Goal: Task Accomplishment & Management: Complete application form

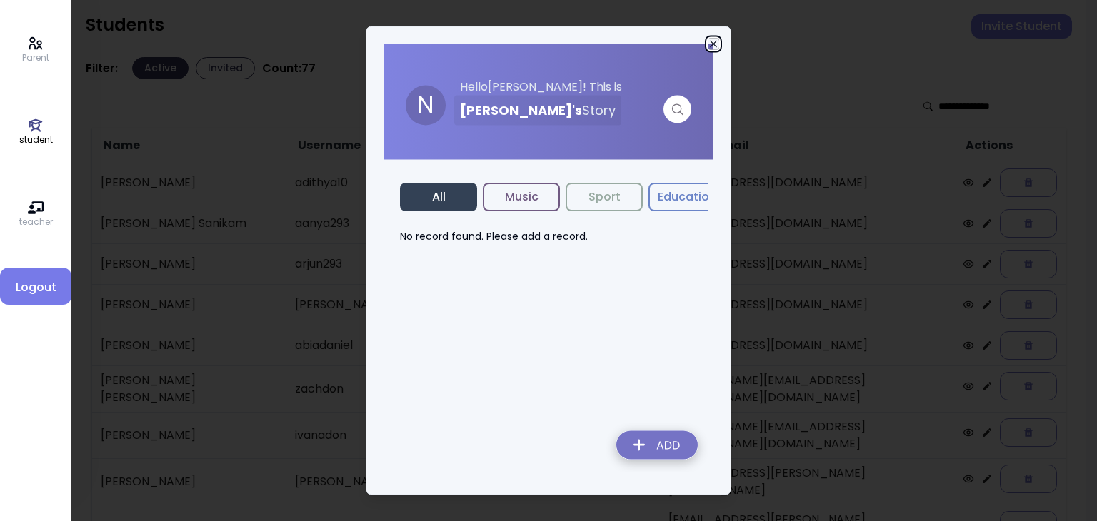
click at [712, 48] on icon "button" at bounding box center [713, 44] width 11 height 11
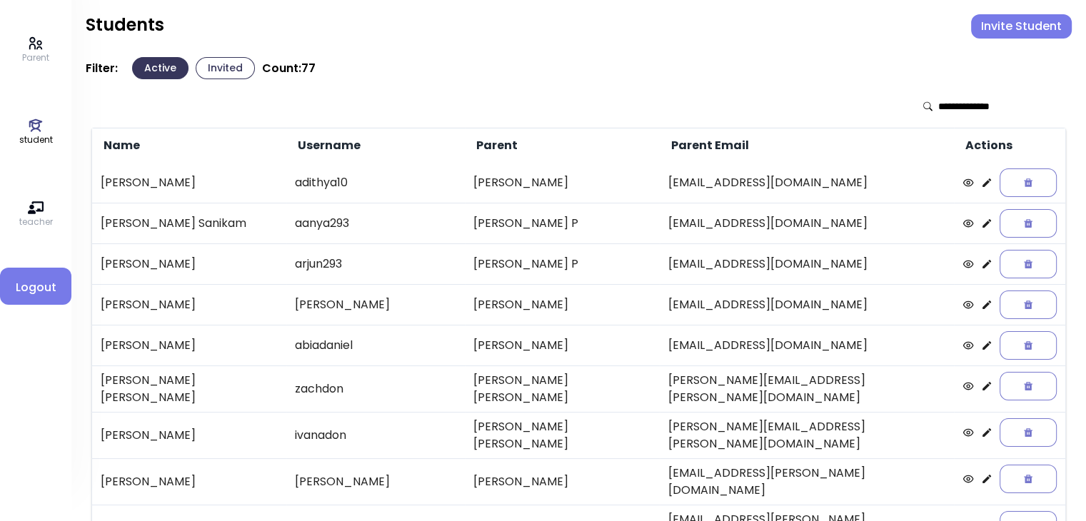
click at [965, 302] on td at bounding box center [1009, 304] width 111 height 41
click at [981, 304] on icon at bounding box center [986, 304] width 11 height 11
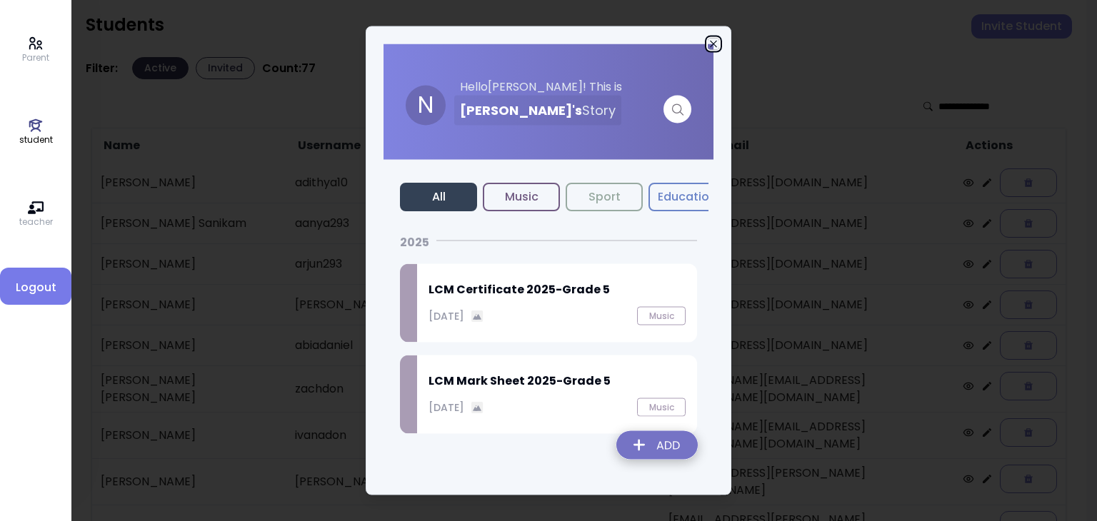
click at [713, 44] on icon "button" at bounding box center [713, 44] width 6 height 6
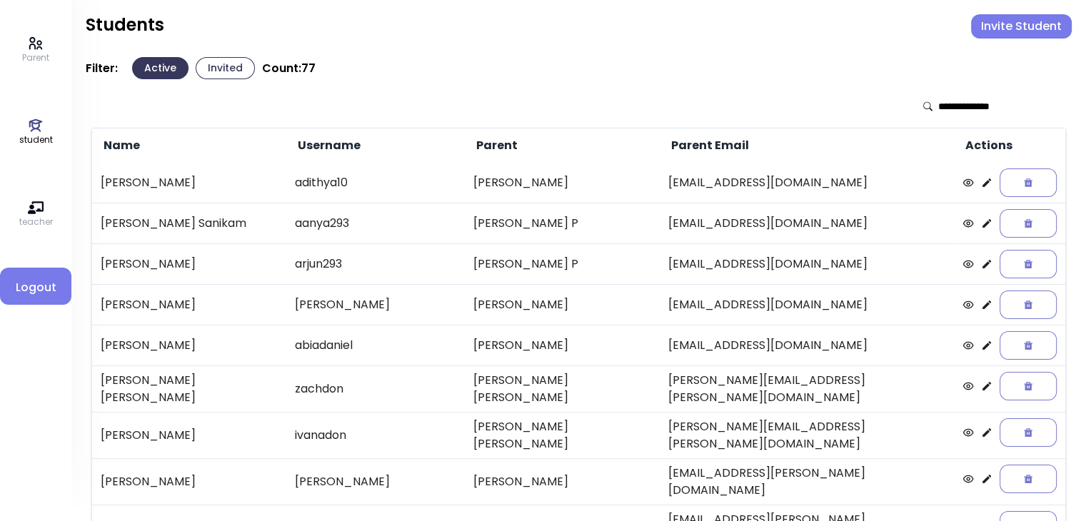
click at [983, 303] on icon at bounding box center [987, 305] width 9 height 9
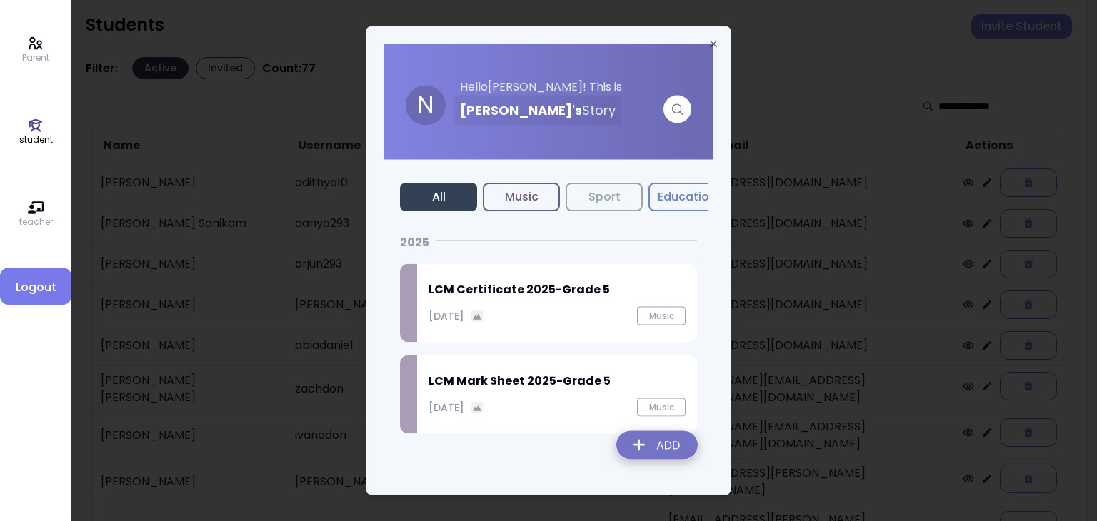
click at [651, 440] on img at bounding box center [657, 448] width 104 height 51
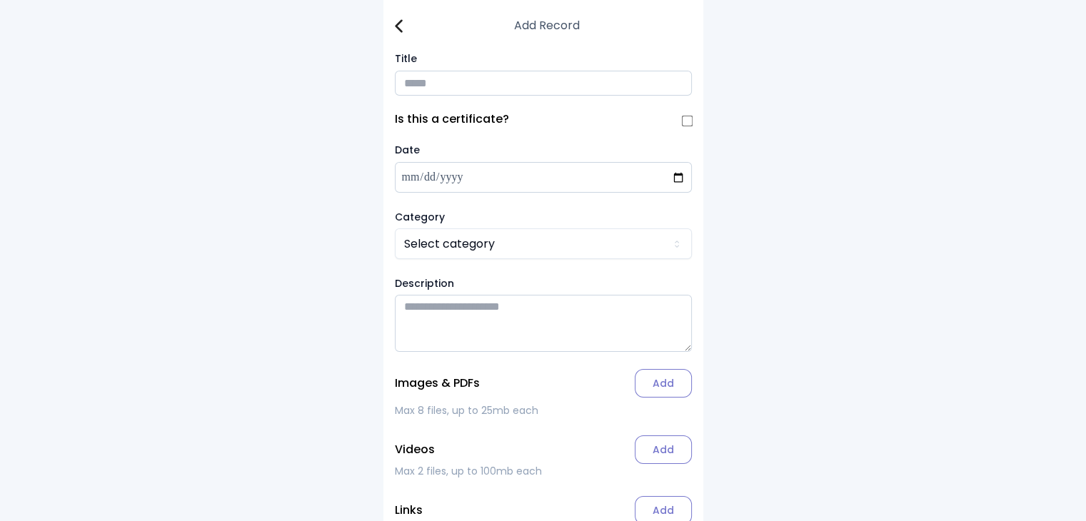
scroll to position [86, 0]
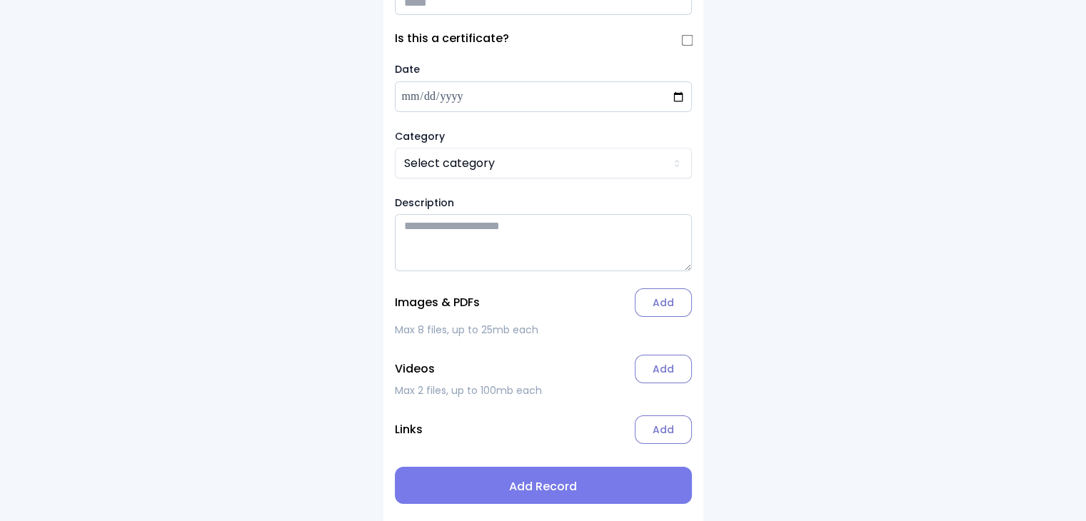
click at [666, 305] on label "Add" at bounding box center [663, 302] width 57 height 29
click at [0, 0] on input "Add" at bounding box center [0, 0] width 0 height 0
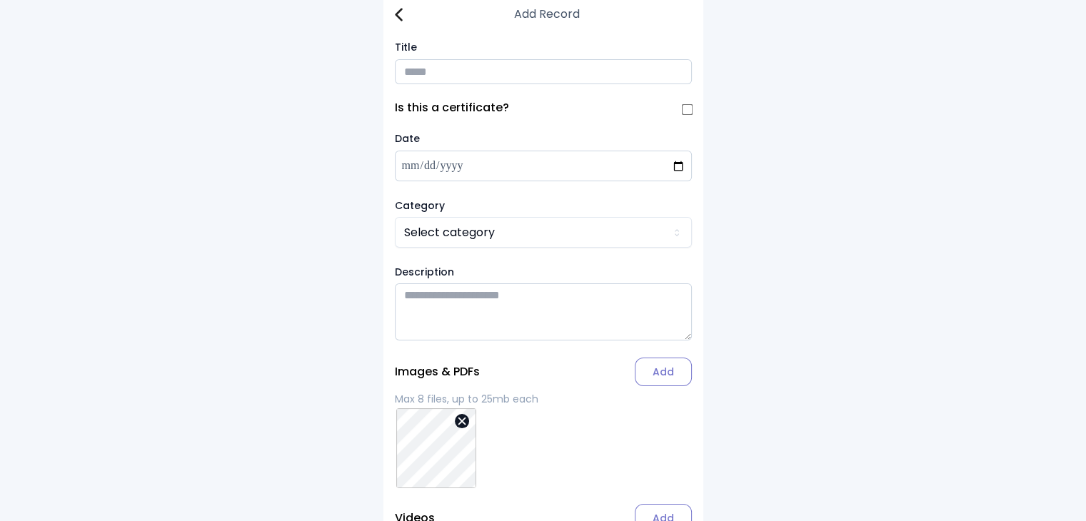
scroll to position [6, 0]
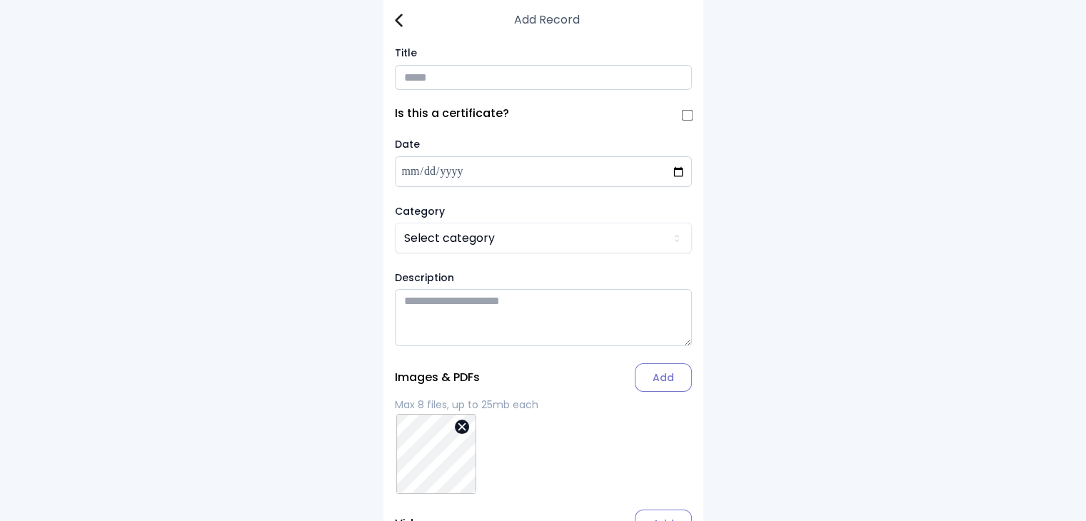
click at [417, 78] on input "Title" at bounding box center [543, 77] width 297 height 25
type input "**********"
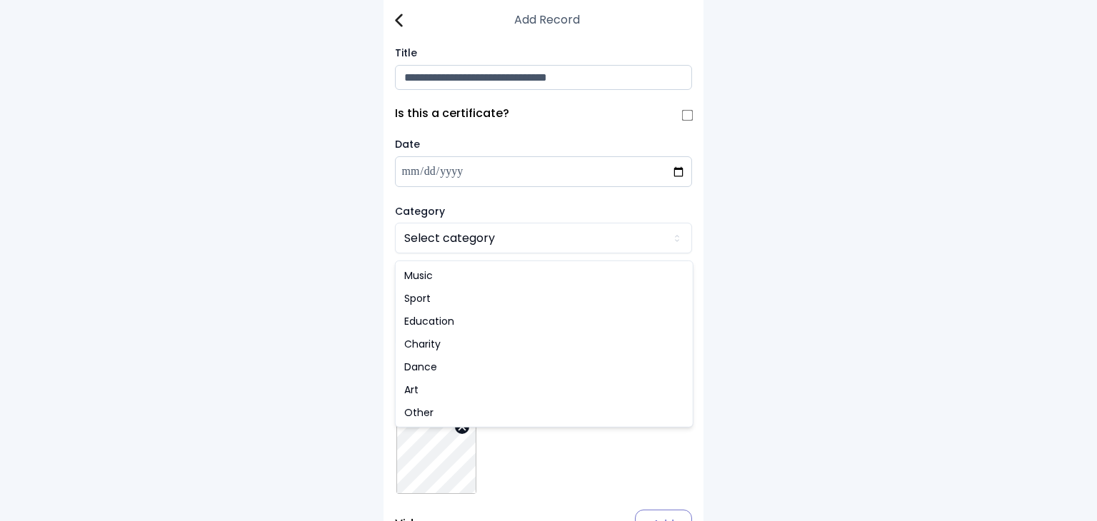
click at [431, 243] on html "**********" at bounding box center [548, 335] width 1097 height 682
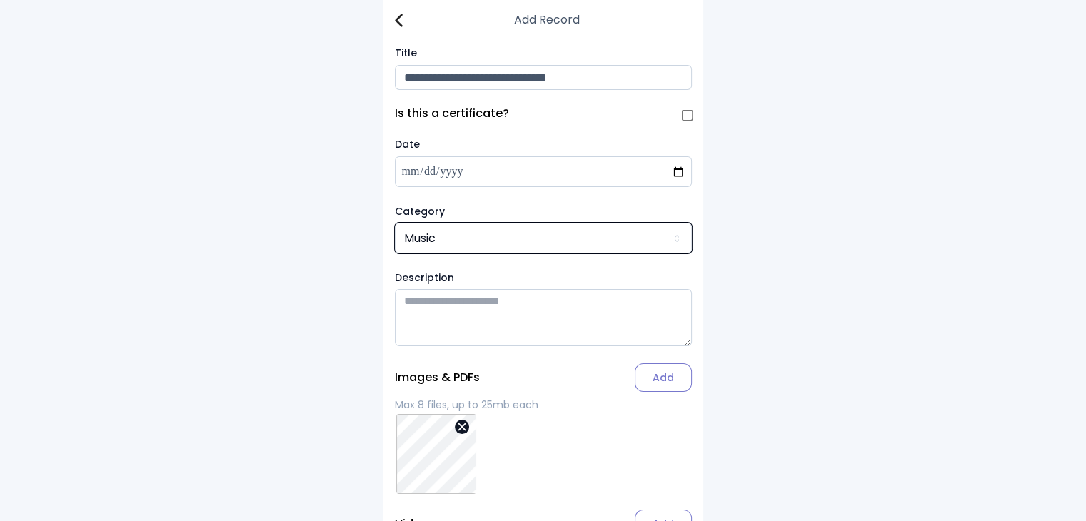
scroll to position [166, 0]
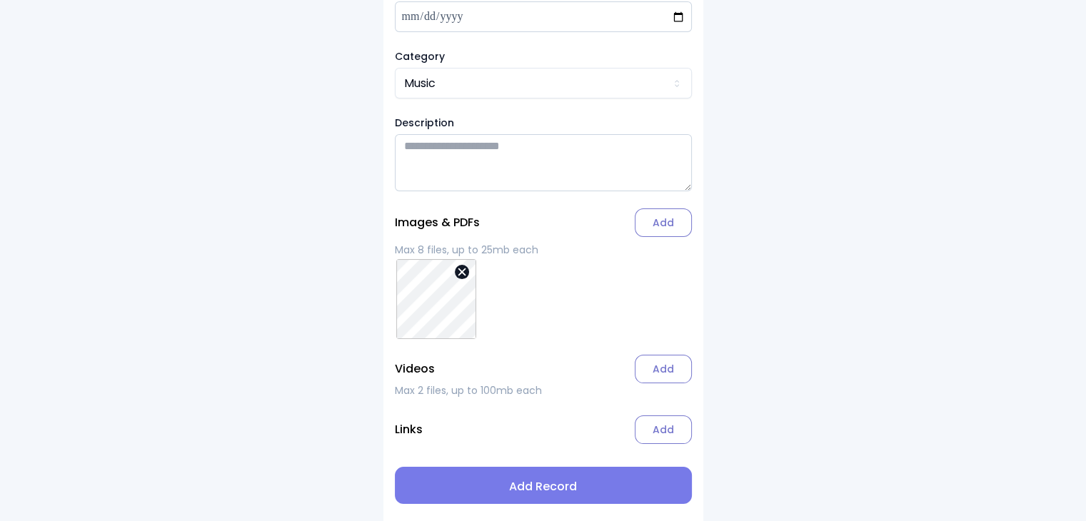
click at [526, 483] on span "Add Record" at bounding box center [543, 486] width 274 height 17
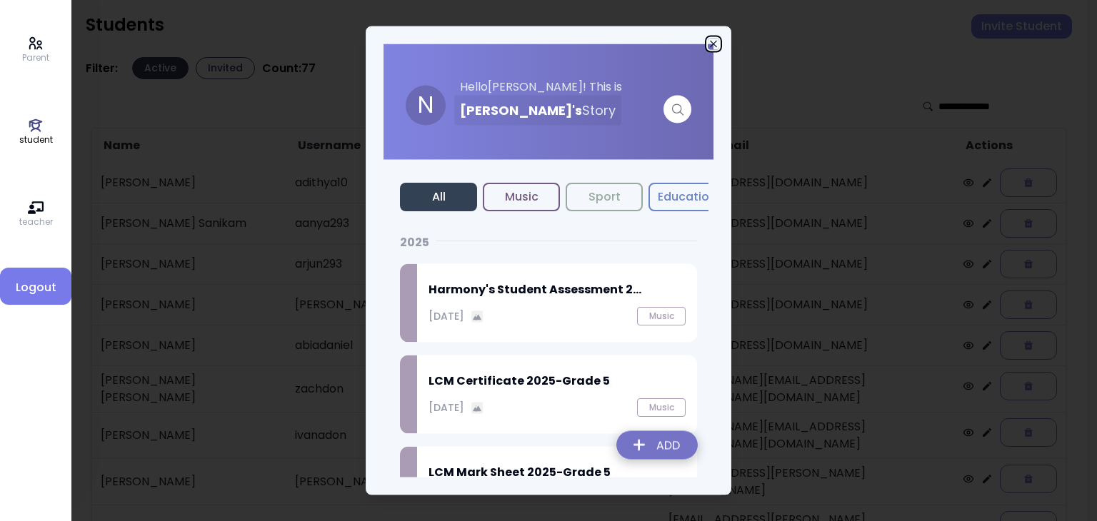
click at [717, 41] on icon "button" at bounding box center [713, 44] width 11 height 11
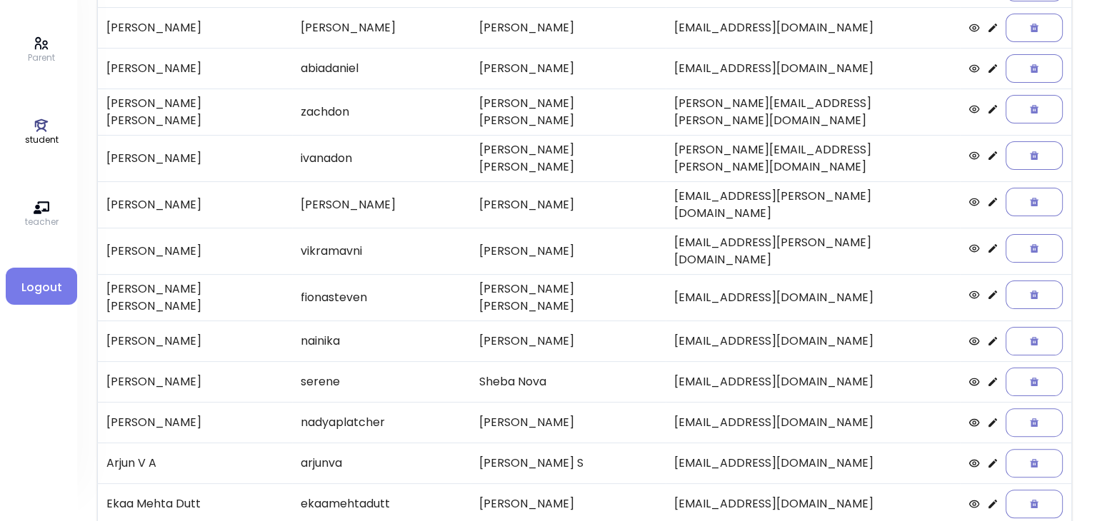
scroll to position [297, 0]
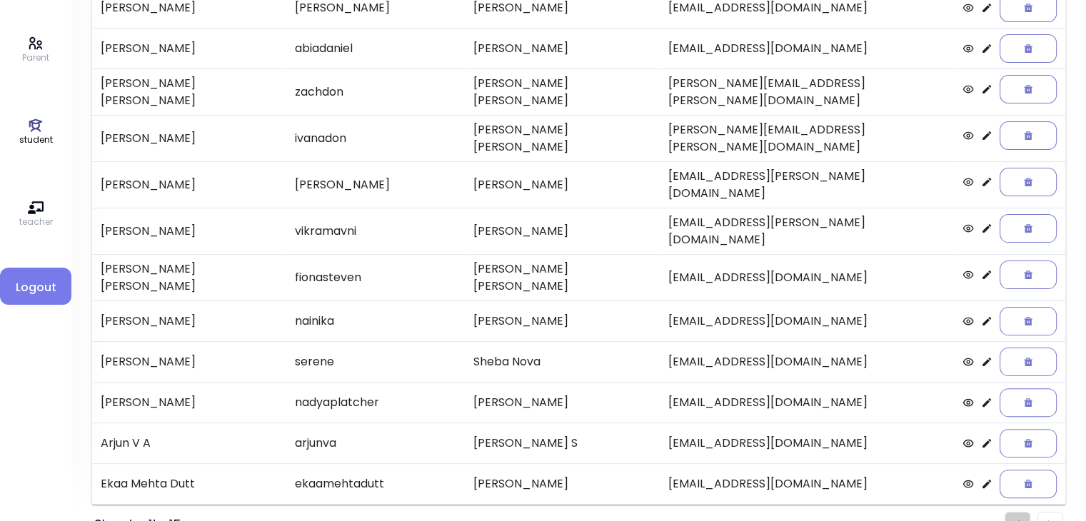
click at [981, 176] on icon at bounding box center [986, 181] width 11 height 11
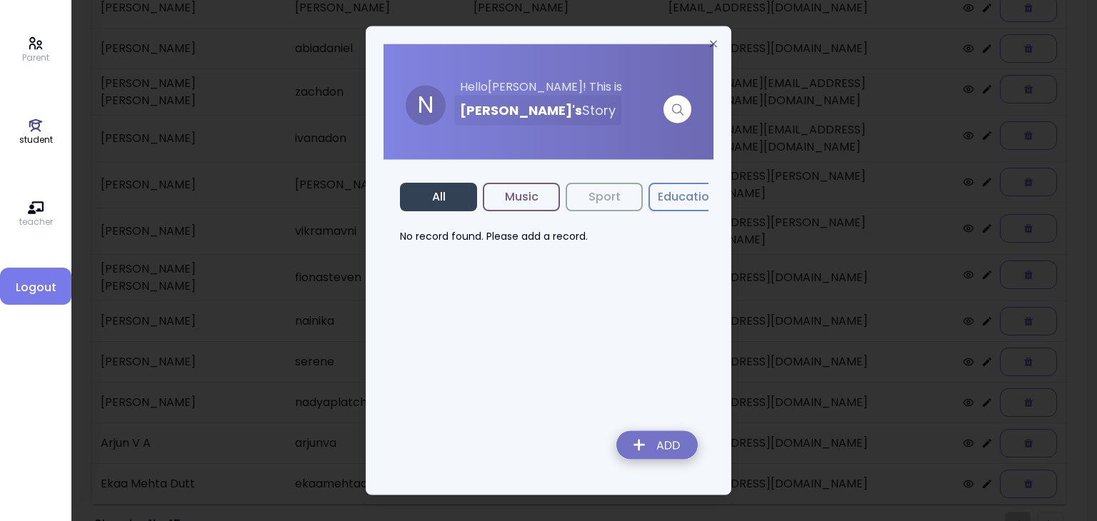
click at [654, 448] on img at bounding box center [657, 448] width 104 height 51
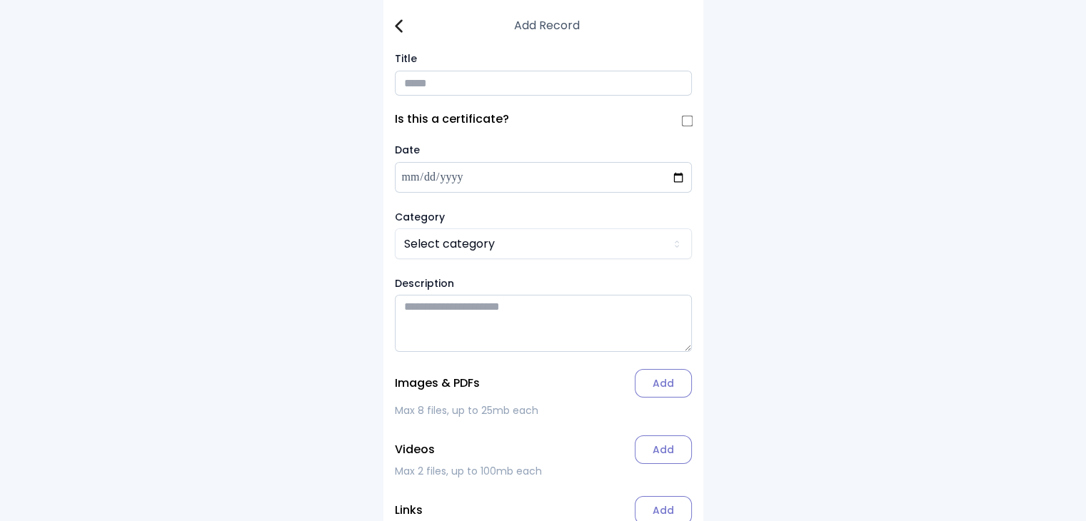
click at [417, 88] on input "Title" at bounding box center [543, 83] width 297 height 25
type input "**********"
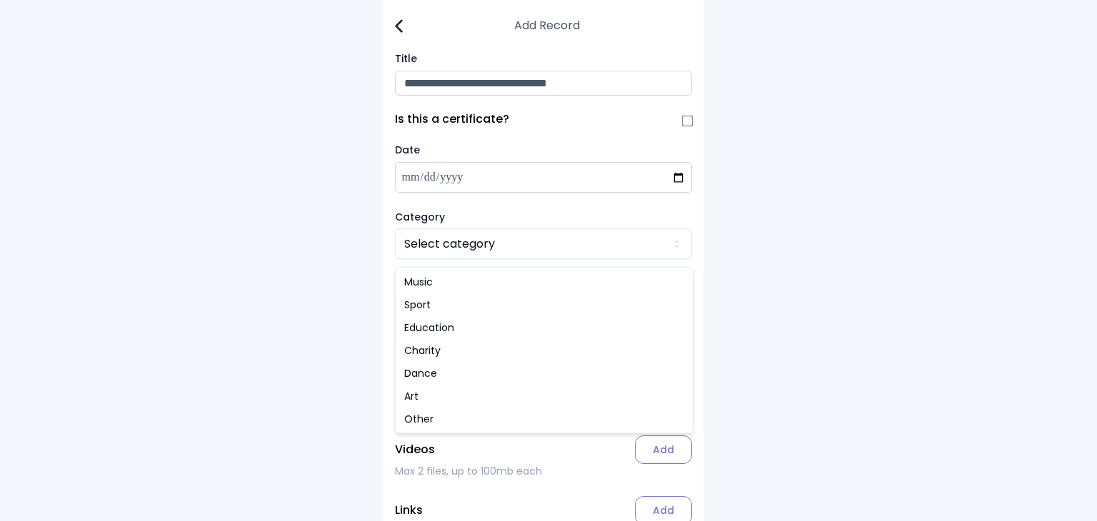
click at [420, 248] on html "**********" at bounding box center [548, 301] width 1097 height 602
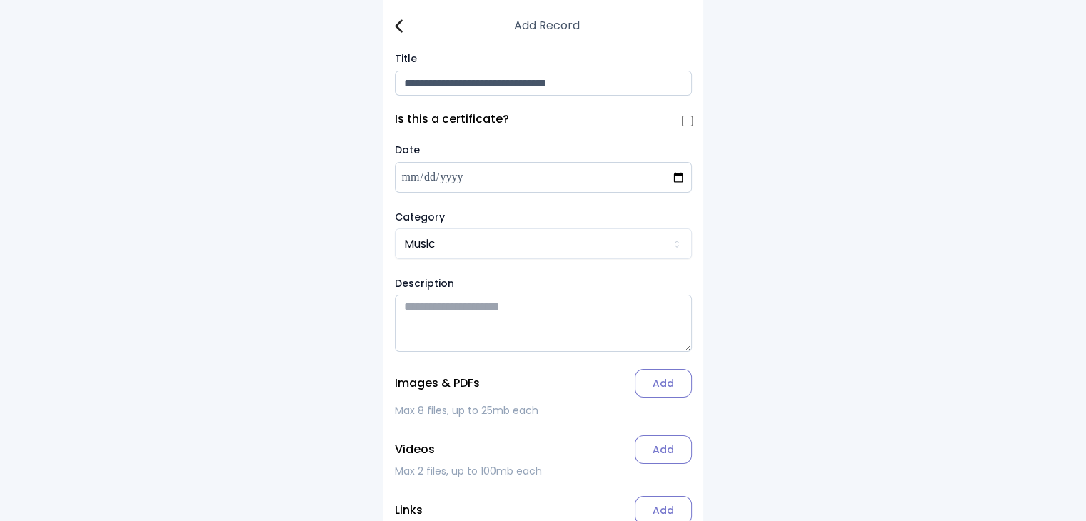
click at [645, 389] on label "Add" at bounding box center [663, 383] width 57 height 29
click at [0, 0] on input "Add" at bounding box center [0, 0] width 0 height 0
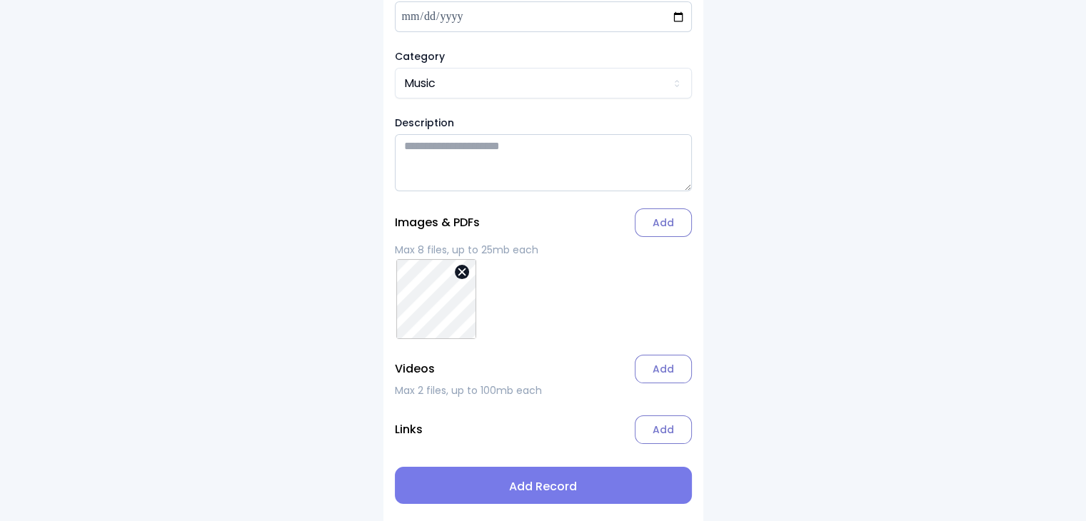
scroll to position [165, 0]
click at [549, 487] on span "Add Record" at bounding box center [543, 486] width 274 height 17
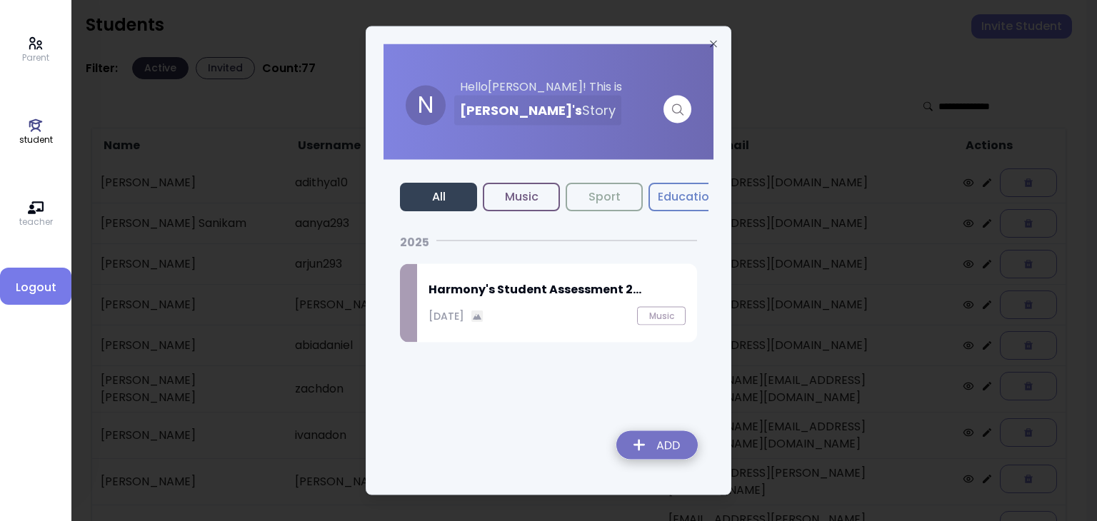
click at [517, 288] on h2 "Harmony's Student Assessment 2..." at bounding box center [556, 289] width 257 height 17
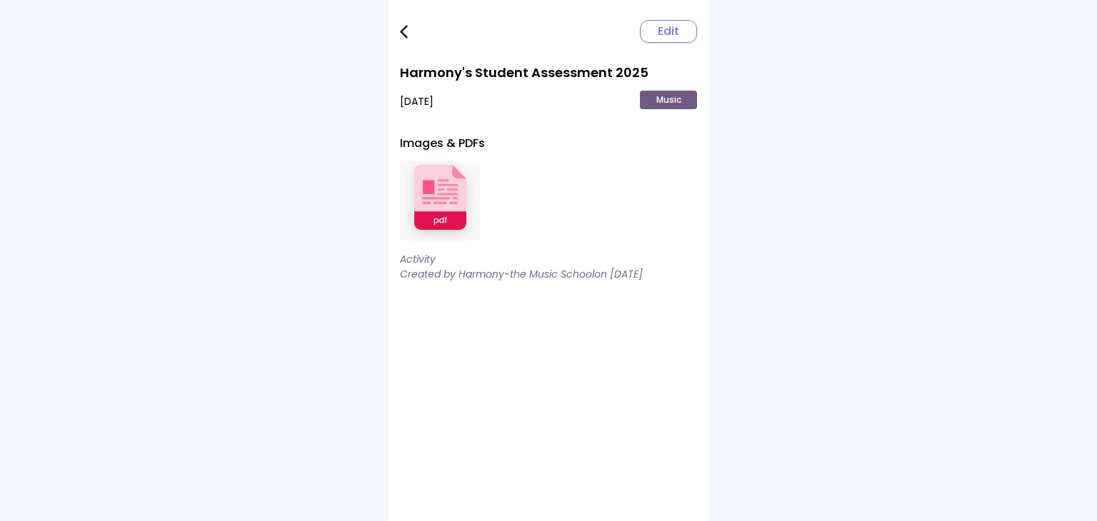
click at [451, 206] on img at bounding box center [440, 201] width 80 height 94
click at [400, 32] on img at bounding box center [404, 32] width 8 height 14
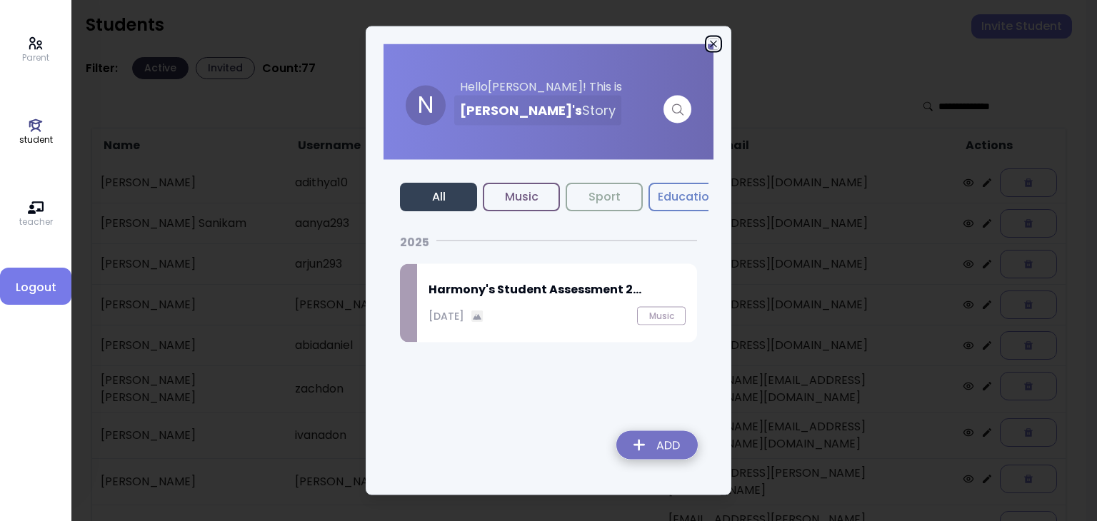
click at [715, 41] on icon "button" at bounding box center [713, 44] width 6 height 6
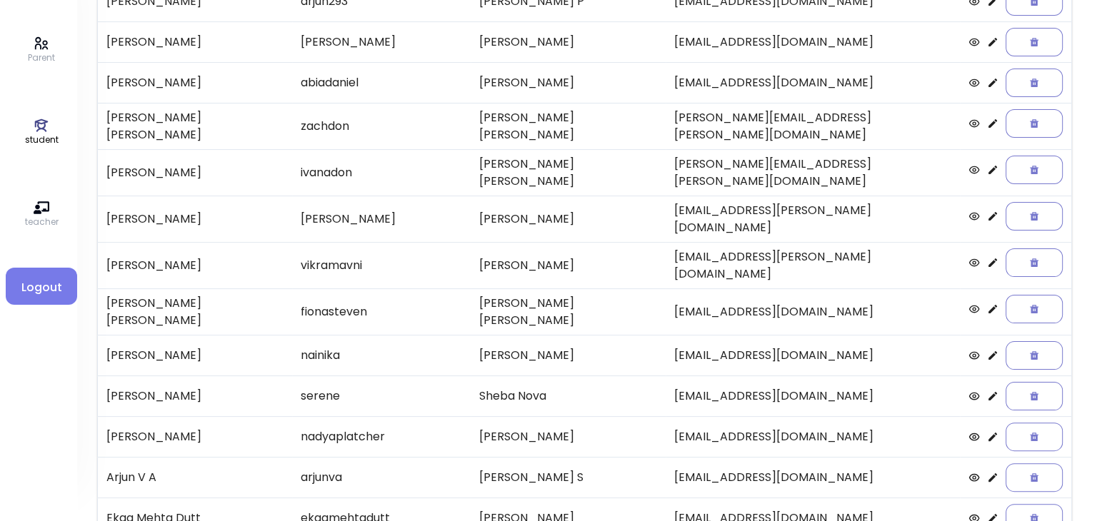
scroll to position [273, 0]
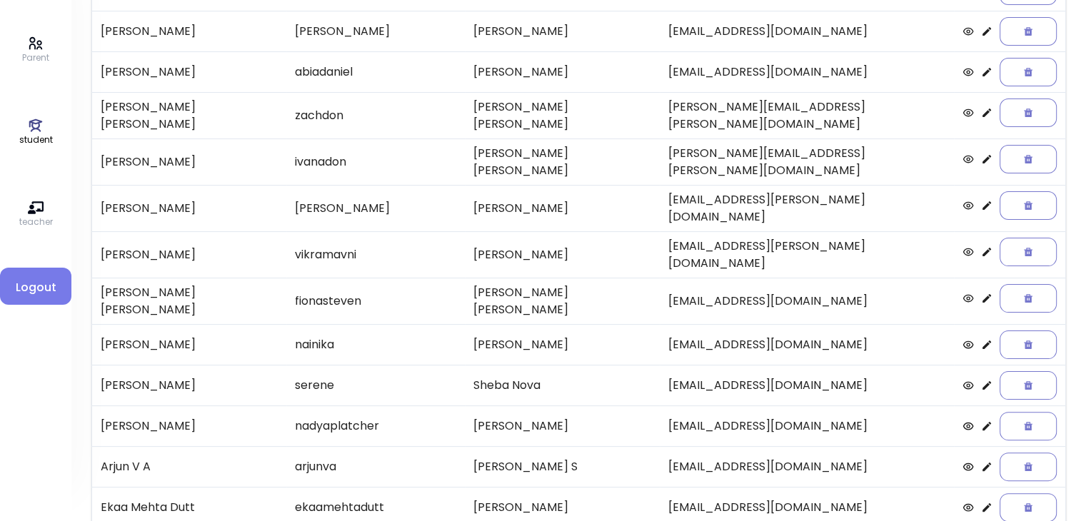
click at [981, 246] on icon at bounding box center [986, 251] width 11 height 11
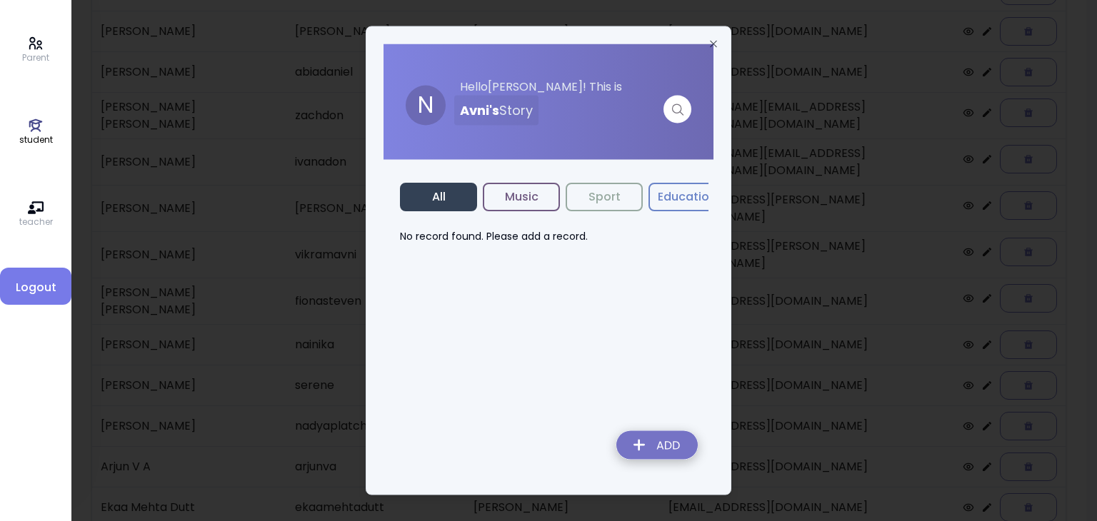
click at [675, 451] on img at bounding box center [657, 448] width 104 height 51
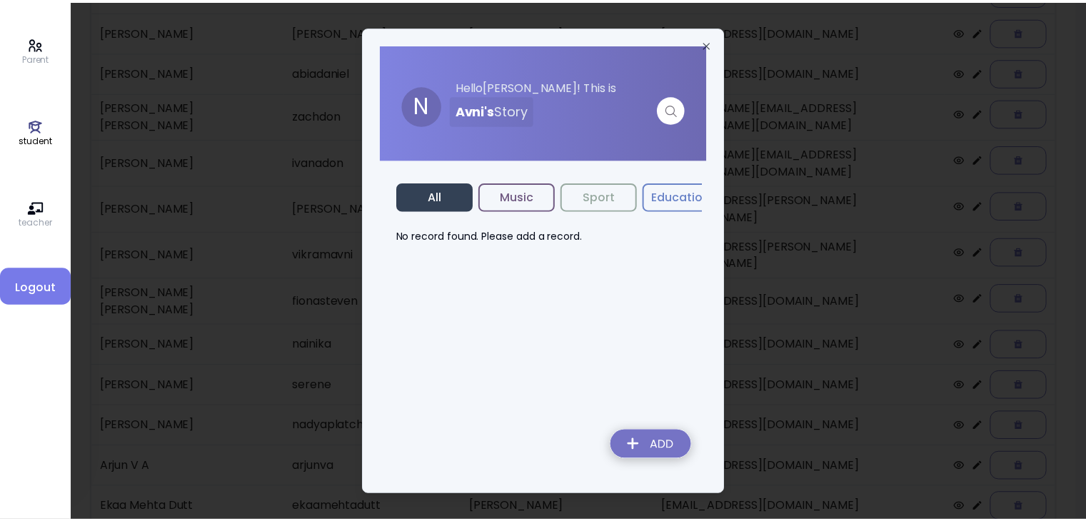
scroll to position [86, 0]
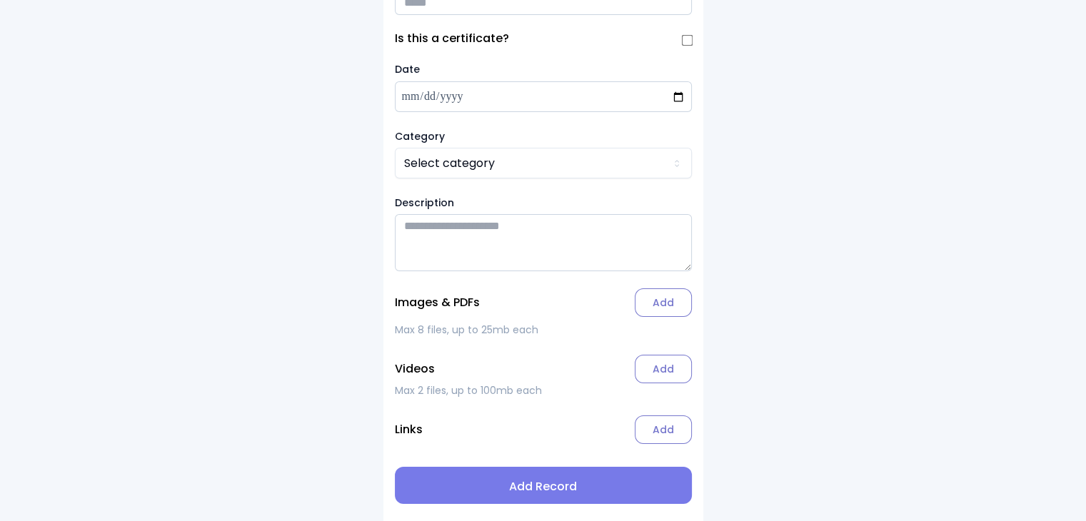
click at [423, 6] on input "Title" at bounding box center [543, 2] width 297 height 25
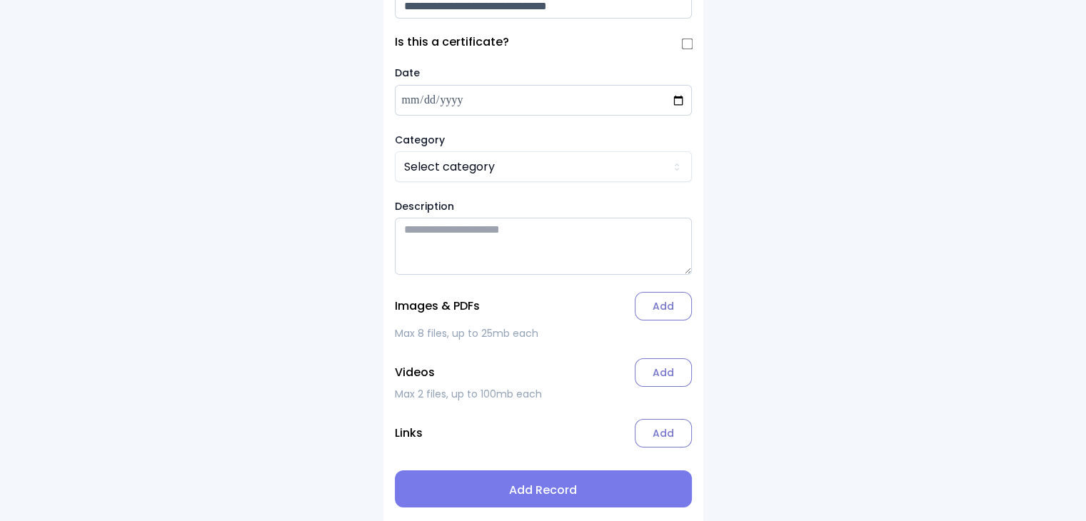
type input "**********"
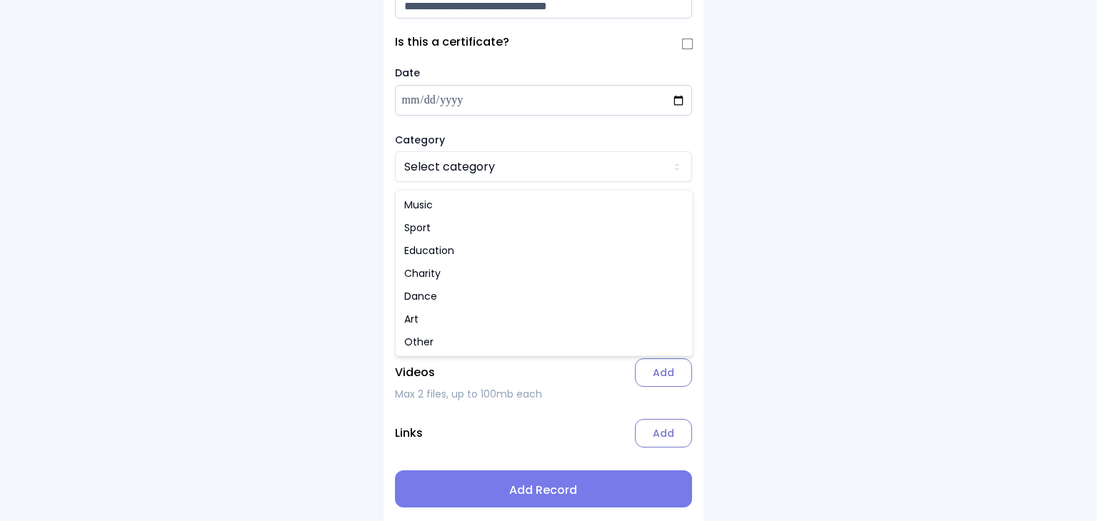
click at [425, 169] on html "**********" at bounding box center [548, 224] width 1097 height 602
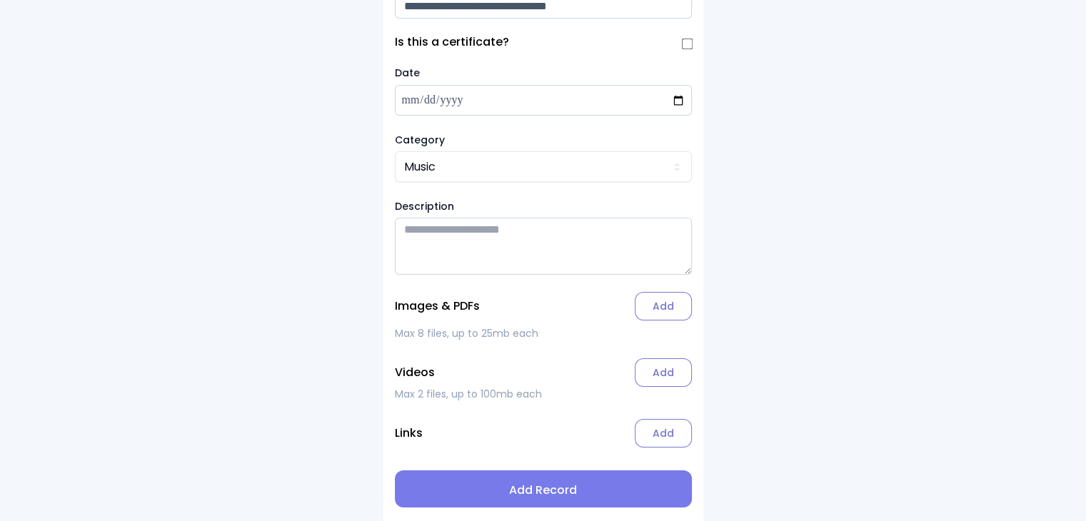
click at [667, 303] on label "Add" at bounding box center [663, 306] width 57 height 29
click at [0, 0] on input "Add" at bounding box center [0, 0] width 0 height 0
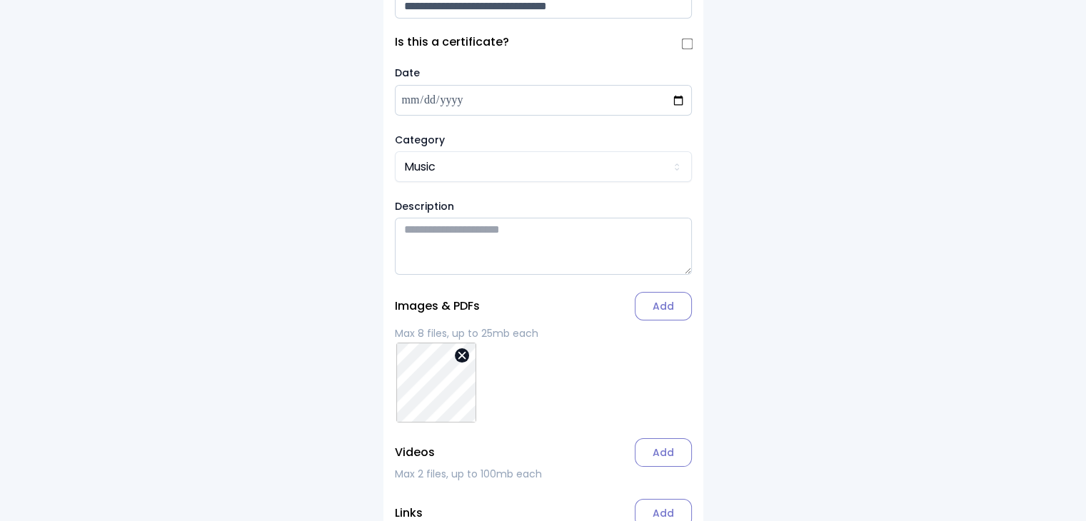
scroll to position [166, 0]
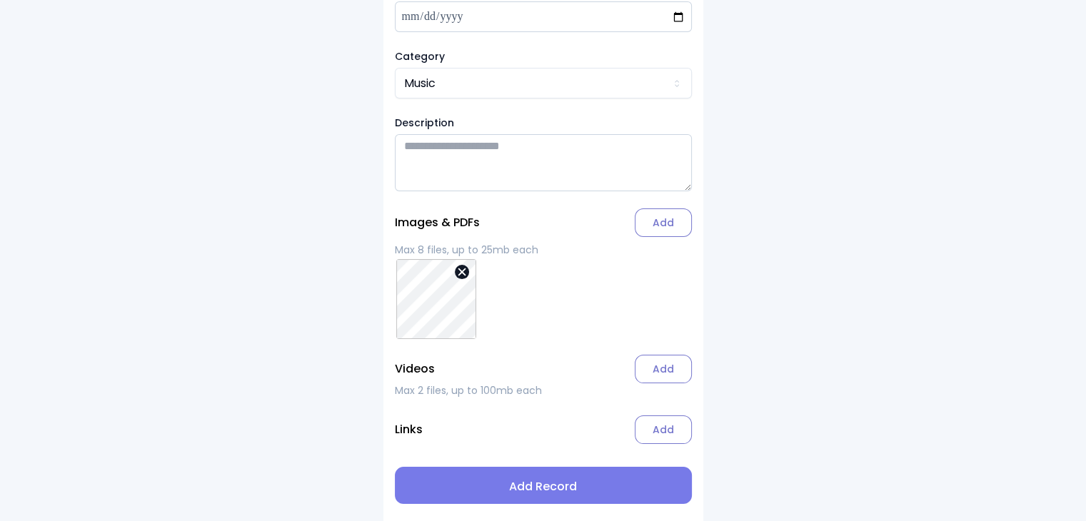
click at [536, 489] on span "Add Record" at bounding box center [543, 486] width 274 height 17
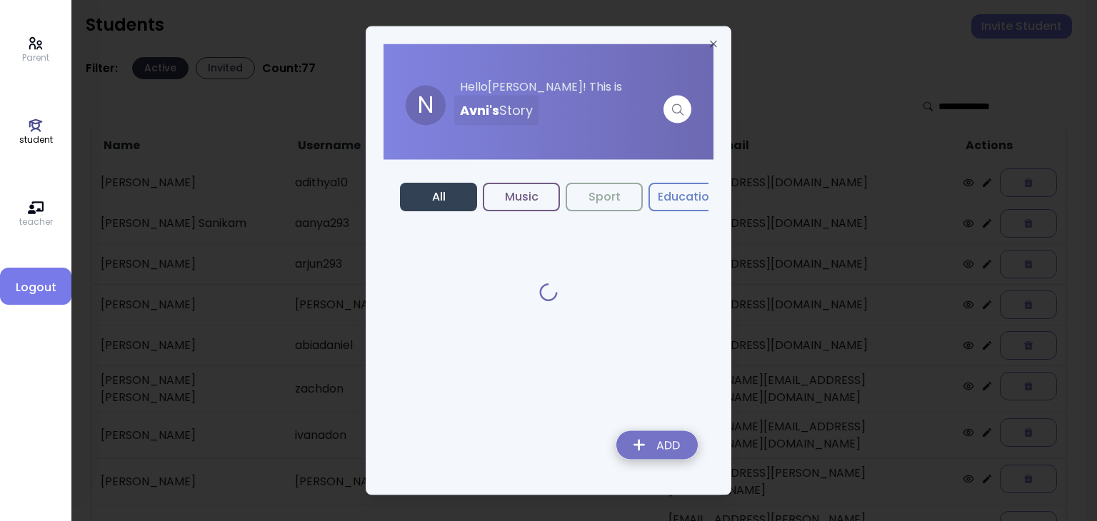
click at [536, 489] on div "N Hello [PERSON_NAME] ! This is [PERSON_NAME] 's Story All Music Sport Educatio…" at bounding box center [549, 260] width 366 height 469
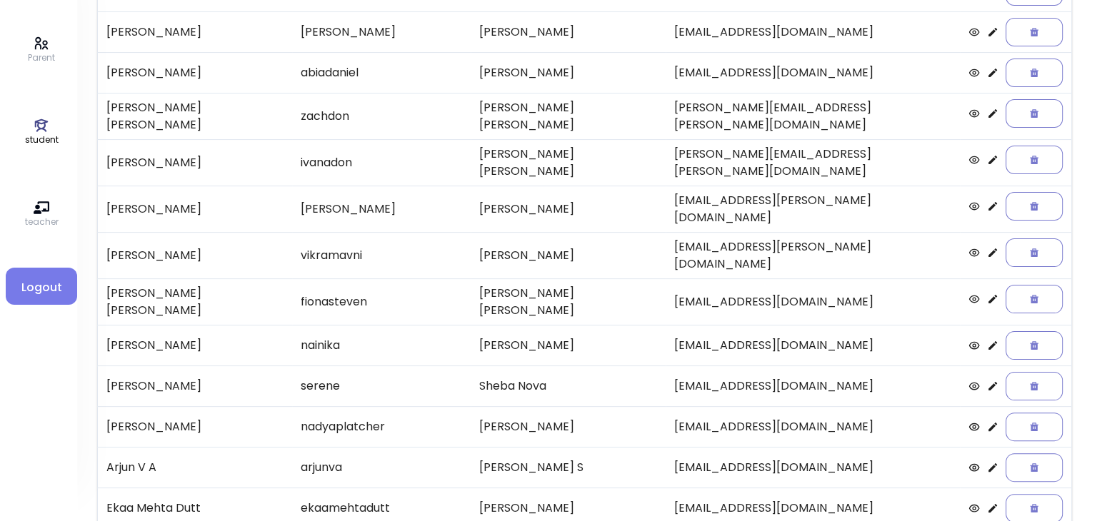
scroll to position [276, 0]
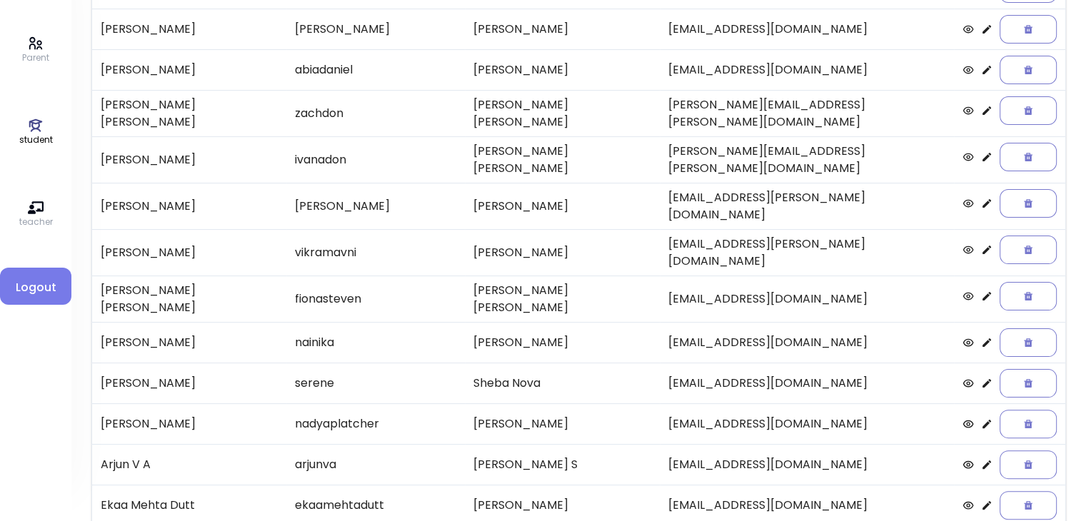
click at [983, 292] on icon at bounding box center [987, 296] width 9 height 9
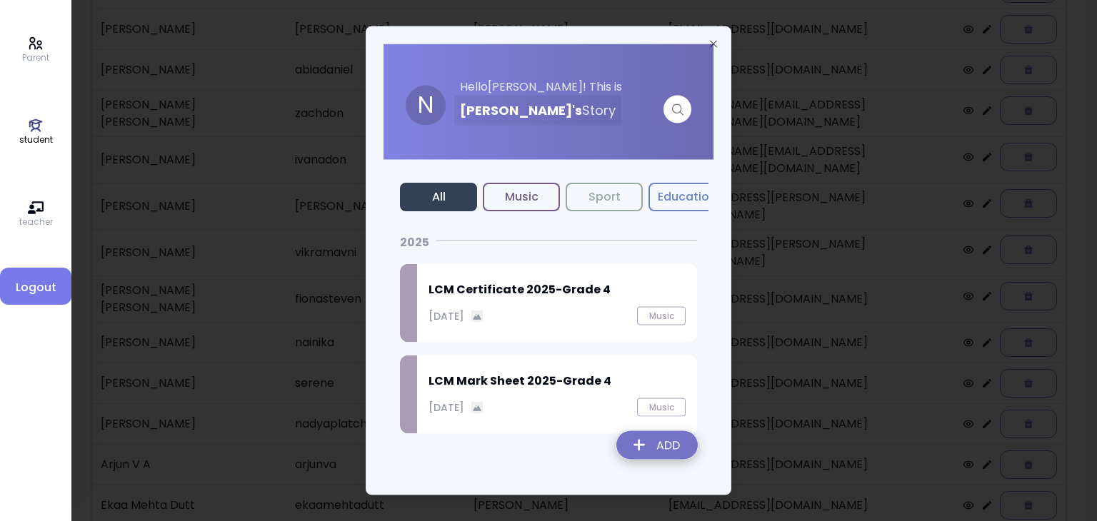
click at [651, 447] on img at bounding box center [657, 448] width 104 height 51
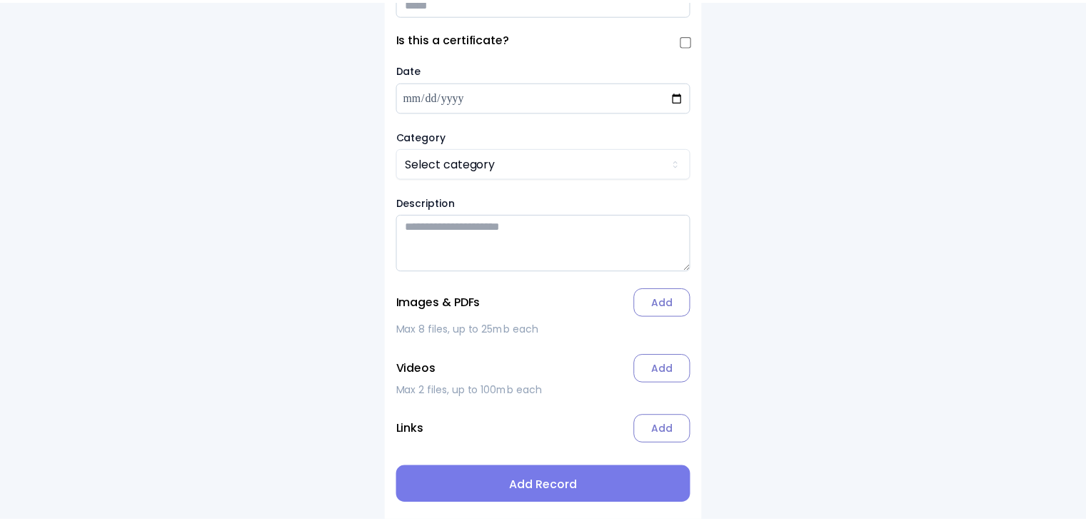
scroll to position [86, 0]
click at [418, 2] on input "Title" at bounding box center [543, 2] width 297 height 25
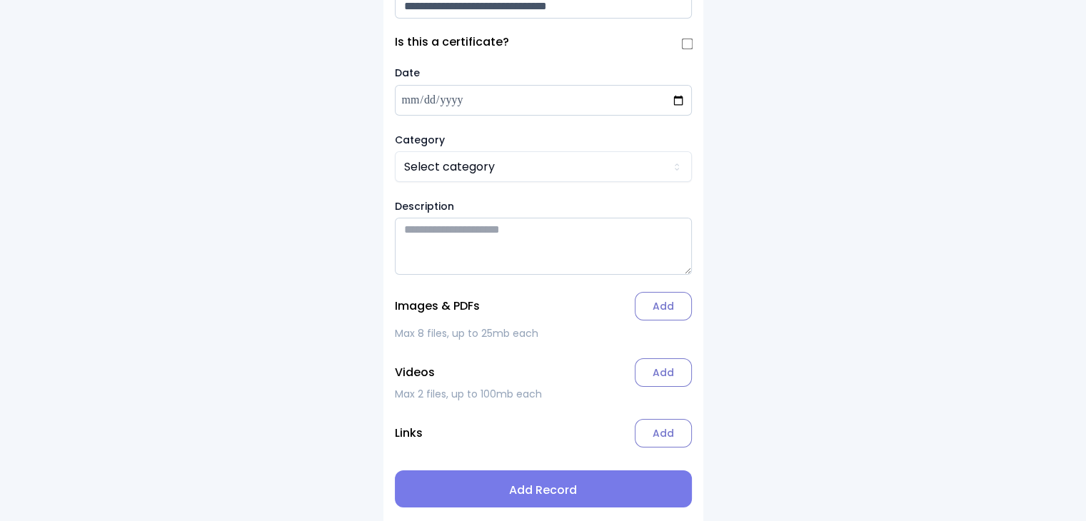
type input "**********"
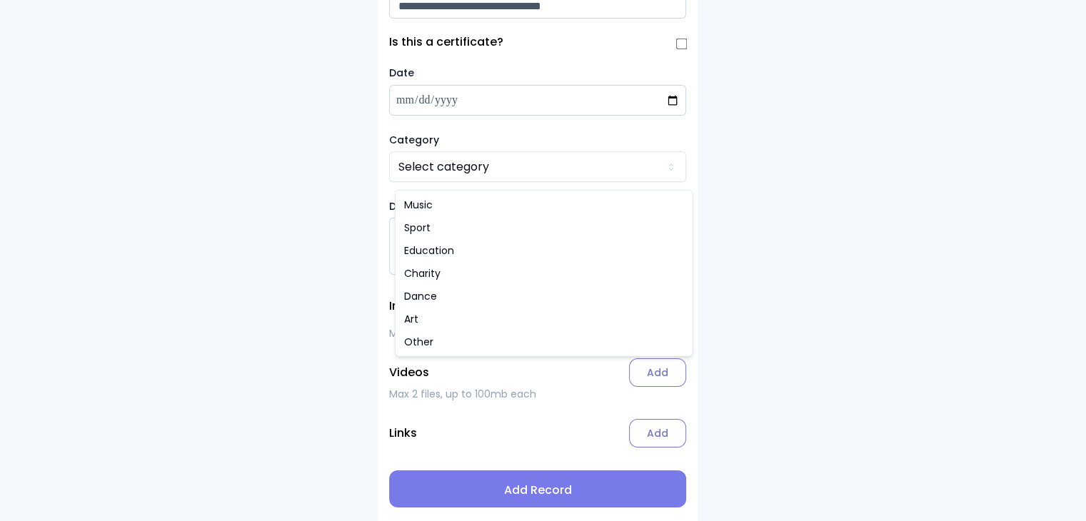
click at [426, 172] on html "**********" at bounding box center [543, 224] width 1086 height 602
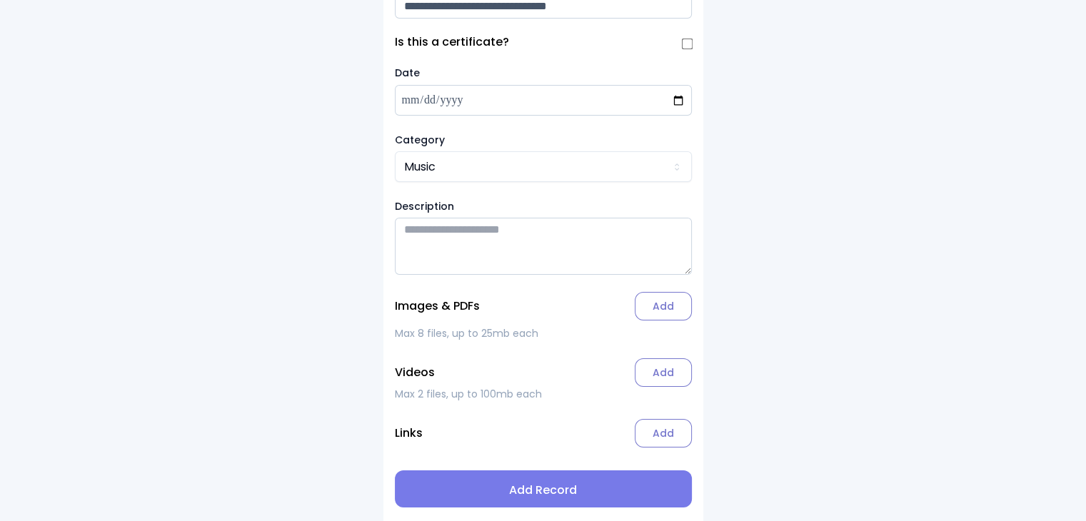
click at [663, 311] on label "Add" at bounding box center [663, 306] width 57 height 29
click at [0, 0] on input "Add" at bounding box center [0, 0] width 0 height 0
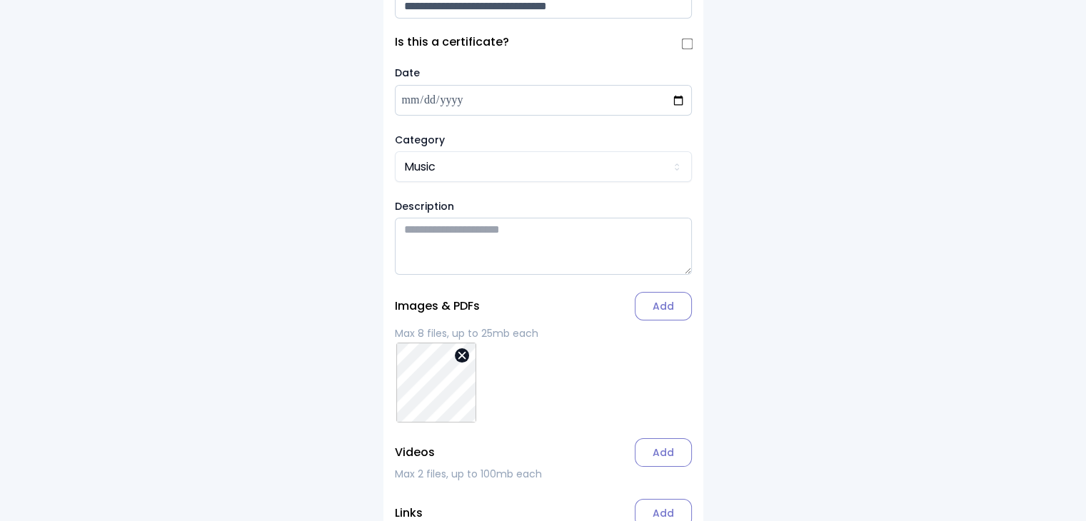
scroll to position [166, 0]
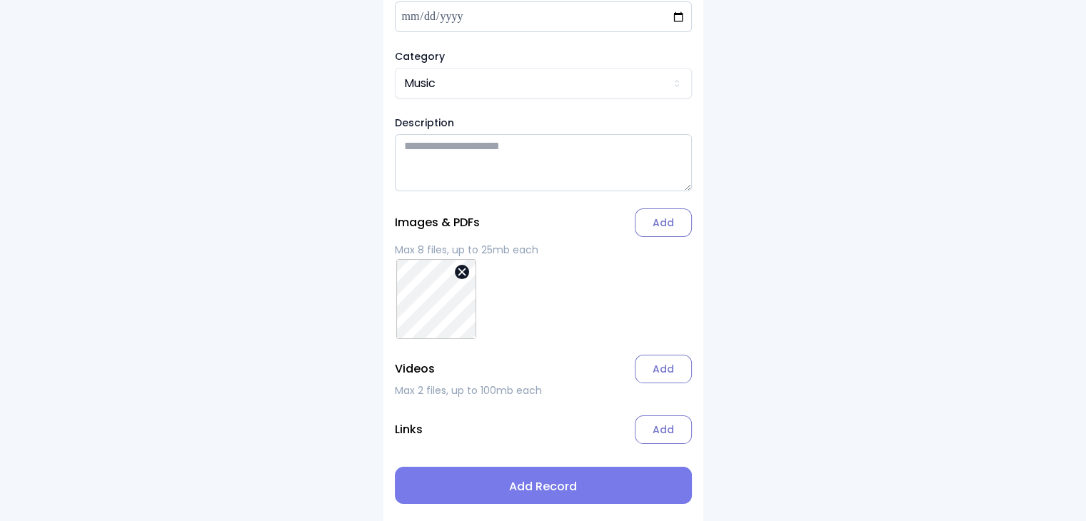
click at [549, 493] on span "Add Record" at bounding box center [543, 486] width 274 height 17
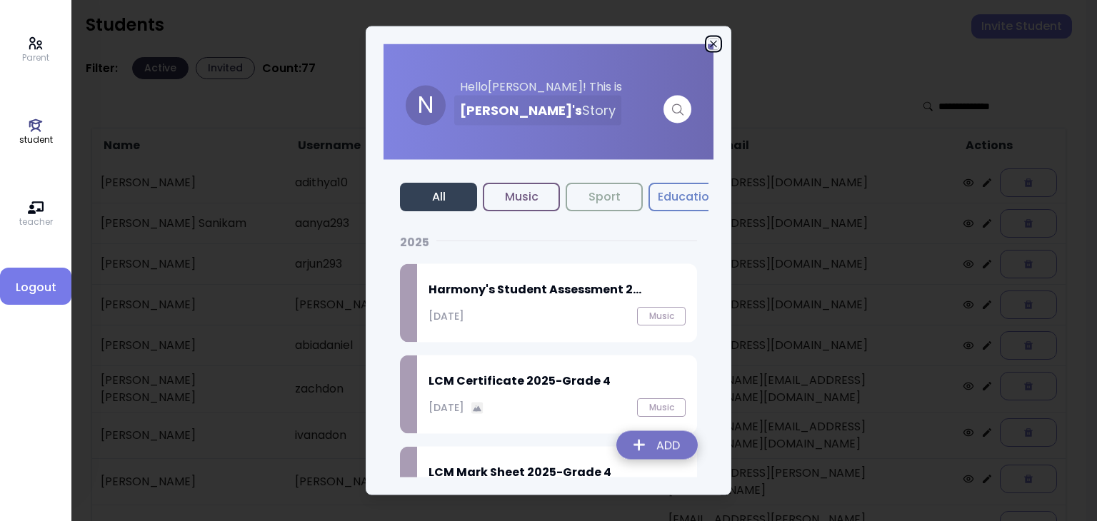
click at [714, 41] on icon "button" at bounding box center [713, 44] width 11 height 11
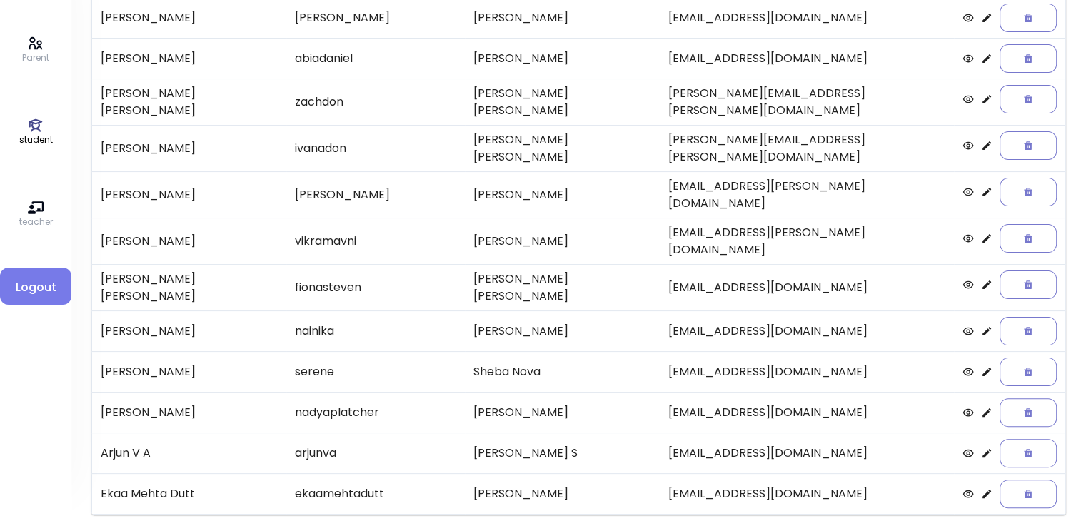
scroll to position [297, 0]
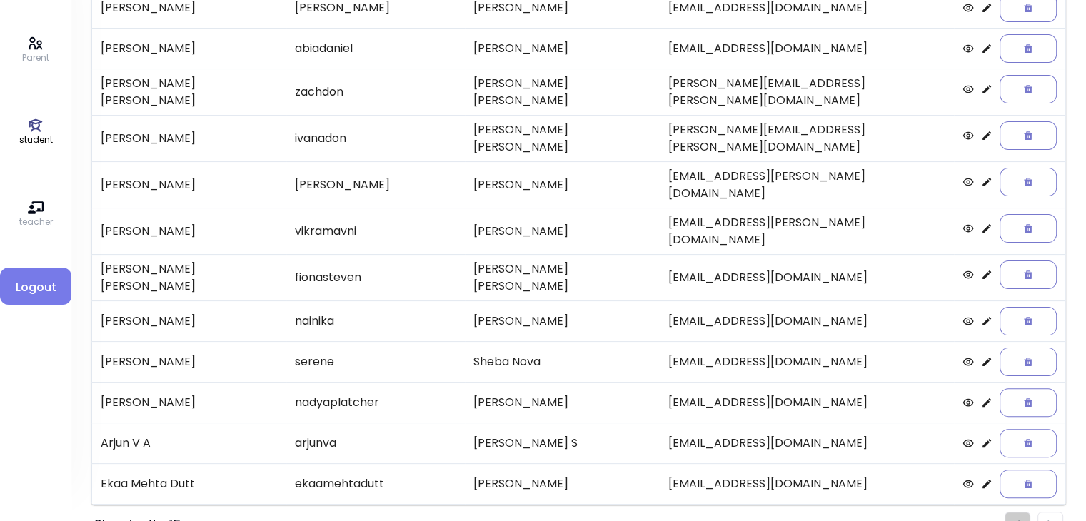
click at [981, 316] on icon at bounding box center [986, 321] width 11 height 11
click at [981, 356] on icon at bounding box center [986, 361] width 11 height 11
click at [981, 397] on icon at bounding box center [986, 402] width 11 height 11
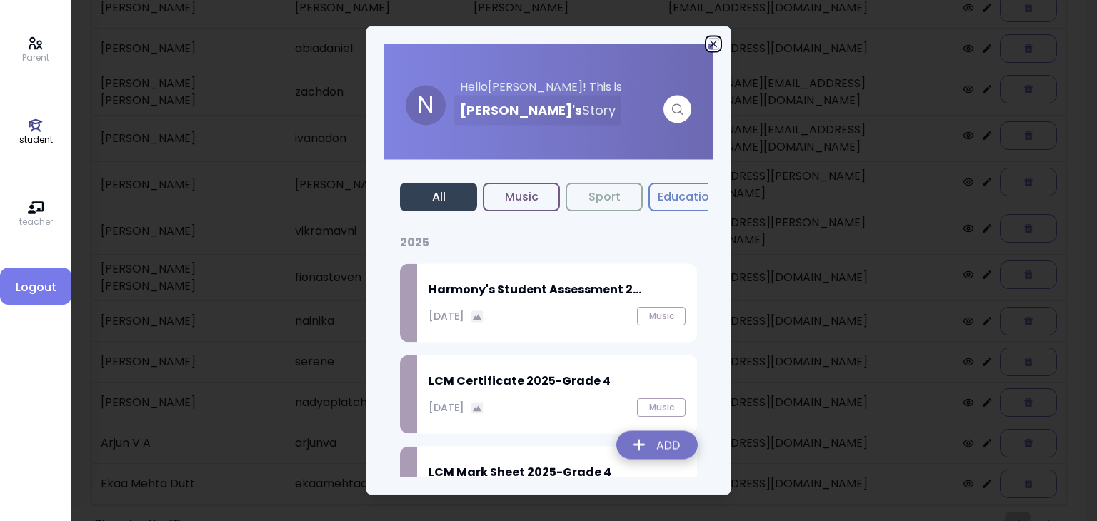
click at [712, 44] on icon "button" at bounding box center [713, 44] width 11 height 11
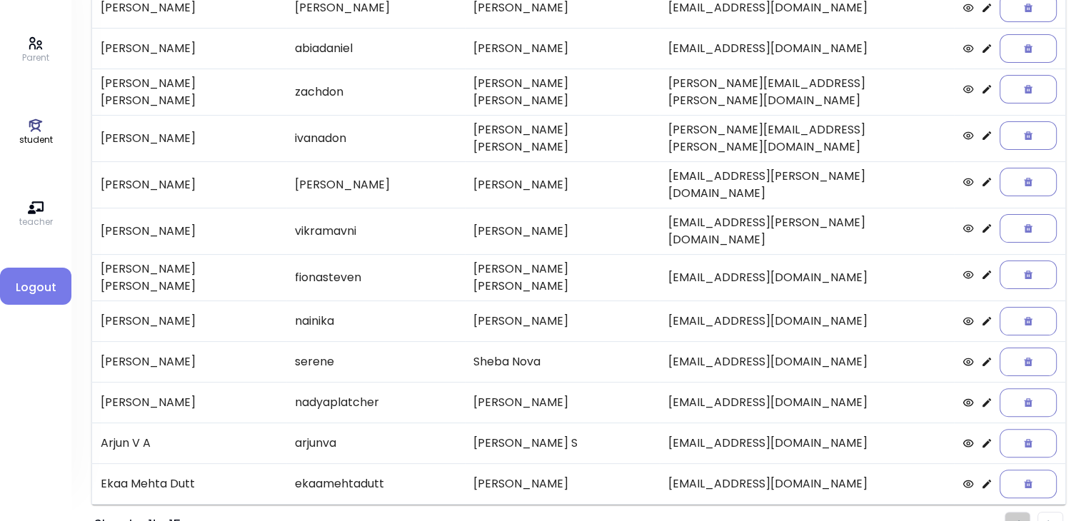
click at [981, 478] on icon at bounding box center [986, 483] width 11 height 11
click at [1048, 521] on img "Pagination" at bounding box center [1051, 525] width 6 height 9
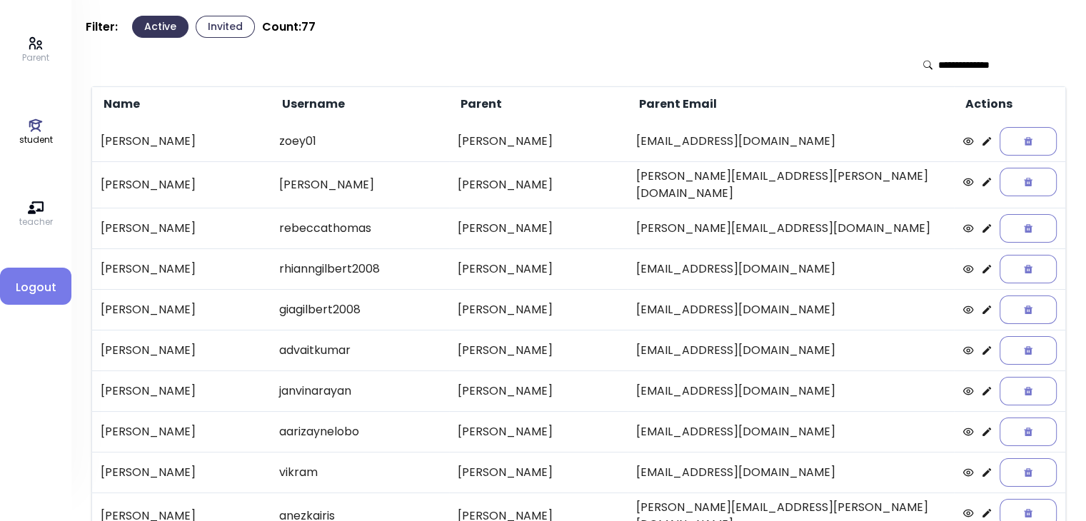
scroll to position [5, 0]
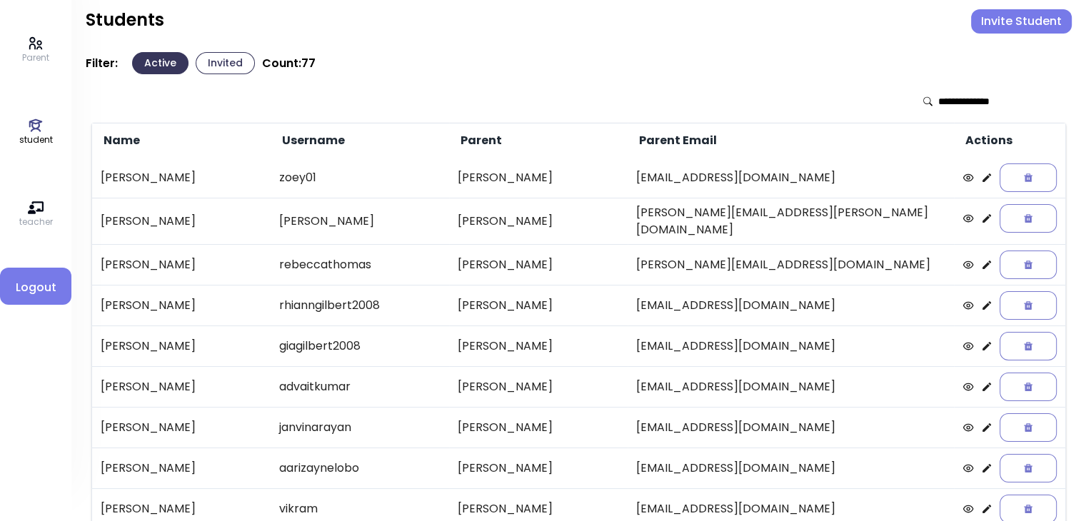
click at [983, 177] on icon at bounding box center [987, 178] width 9 height 9
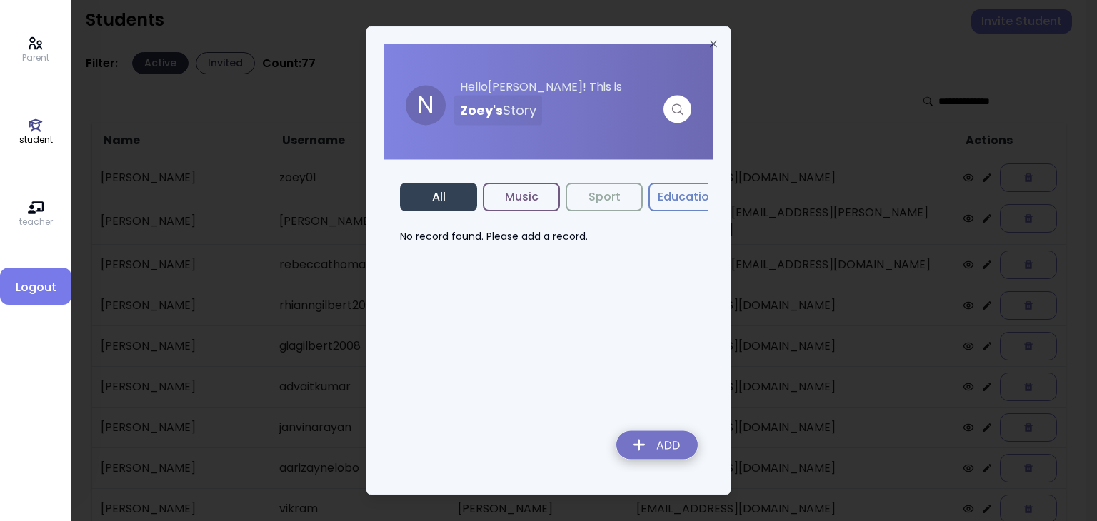
click at [655, 438] on img at bounding box center [657, 448] width 104 height 51
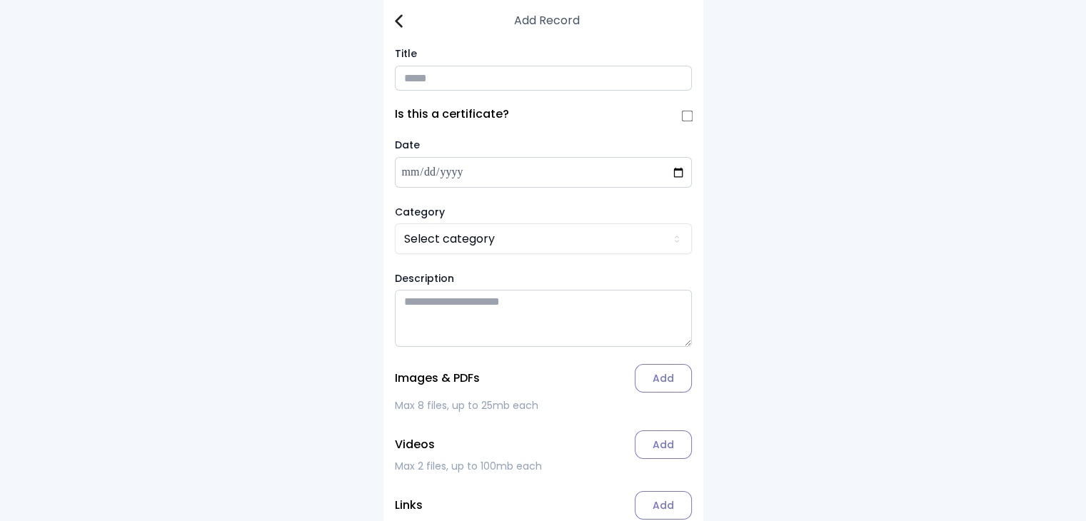
click at [425, 75] on input "Title" at bounding box center [543, 78] width 297 height 25
type input "**********"
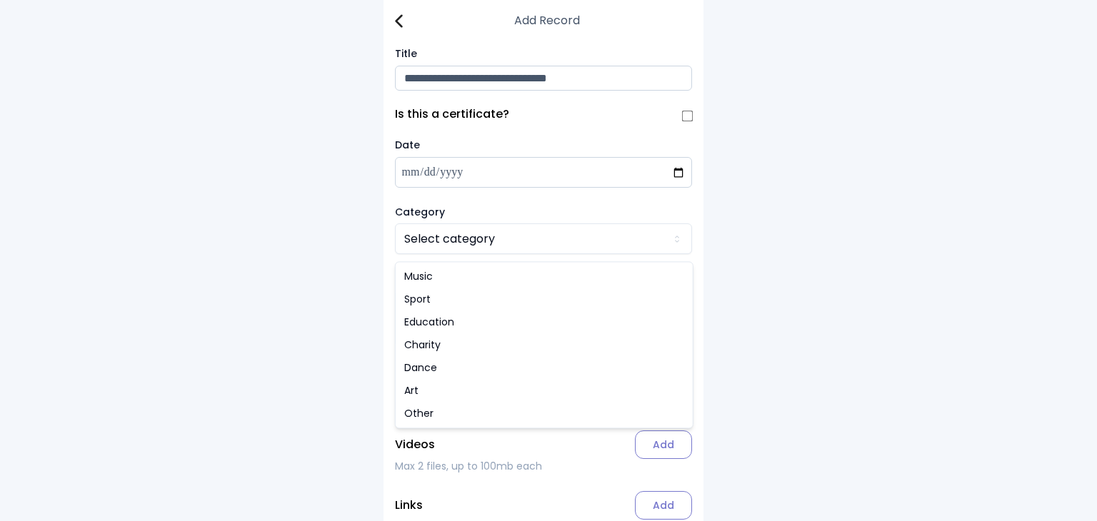
click at [438, 240] on html "**********" at bounding box center [548, 296] width 1097 height 602
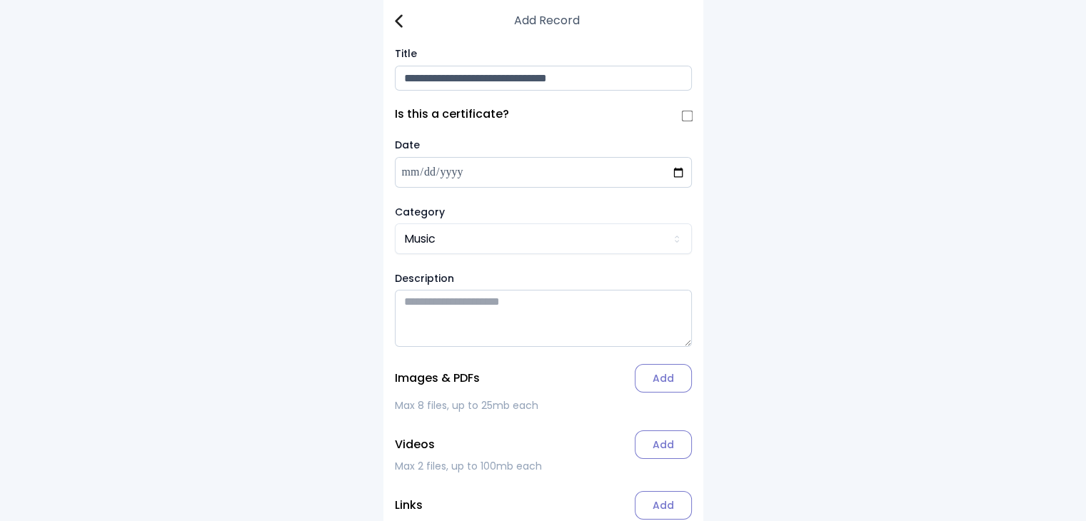
click at [657, 386] on label "Add" at bounding box center [663, 378] width 57 height 29
click at [0, 0] on input "Add" at bounding box center [0, 0] width 0 height 0
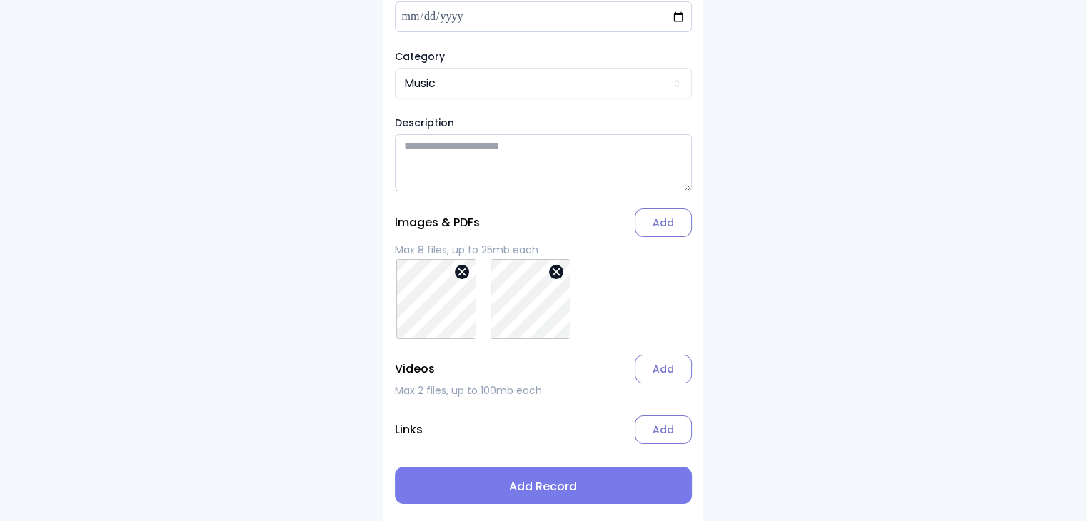
click at [575, 489] on span "Add Record" at bounding box center [543, 486] width 274 height 17
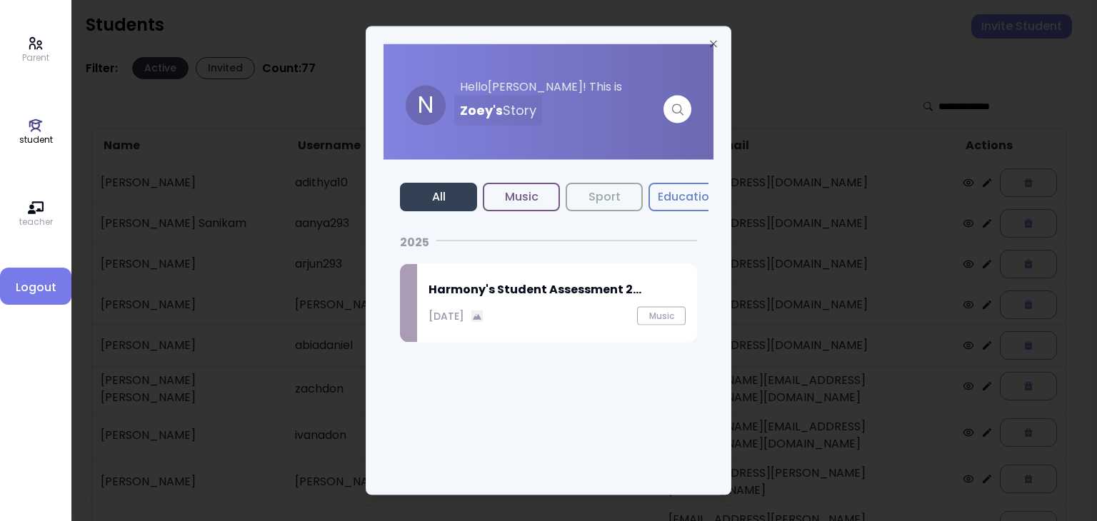
click at [542, 313] on div "[DATE] Music" at bounding box center [556, 316] width 257 height 19
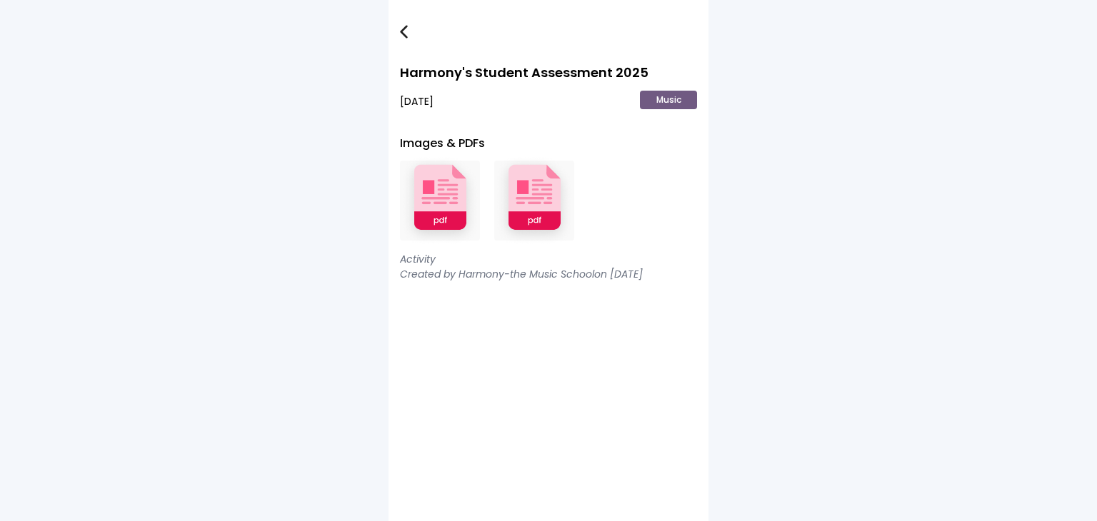
click at [431, 204] on img at bounding box center [440, 201] width 80 height 94
click at [537, 197] on img at bounding box center [534, 201] width 80 height 94
click at [403, 32] on img at bounding box center [404, 32] width 8 height 14
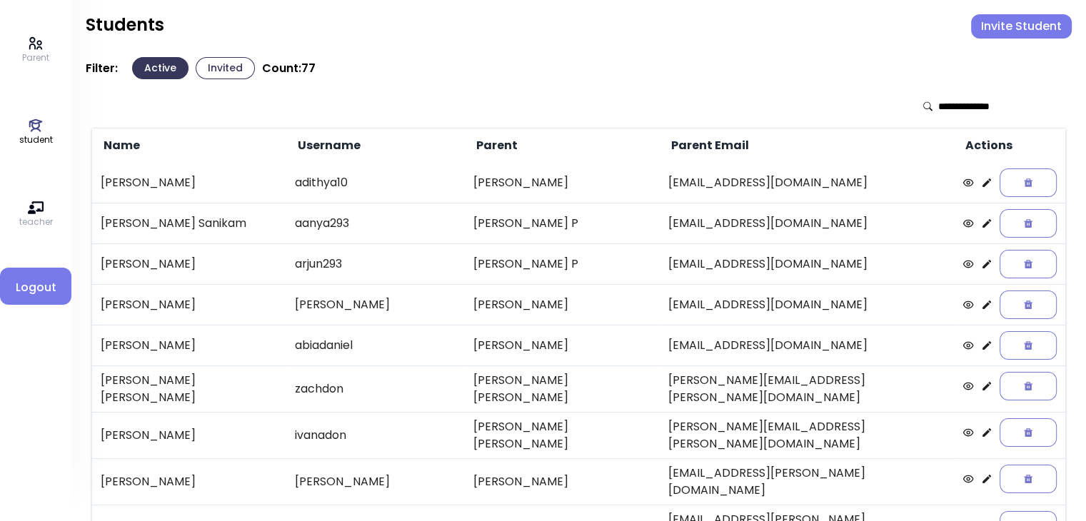
click at [1013, 29] on button "Invite Student" at bounding box center [1021, 26] width 101 height 24
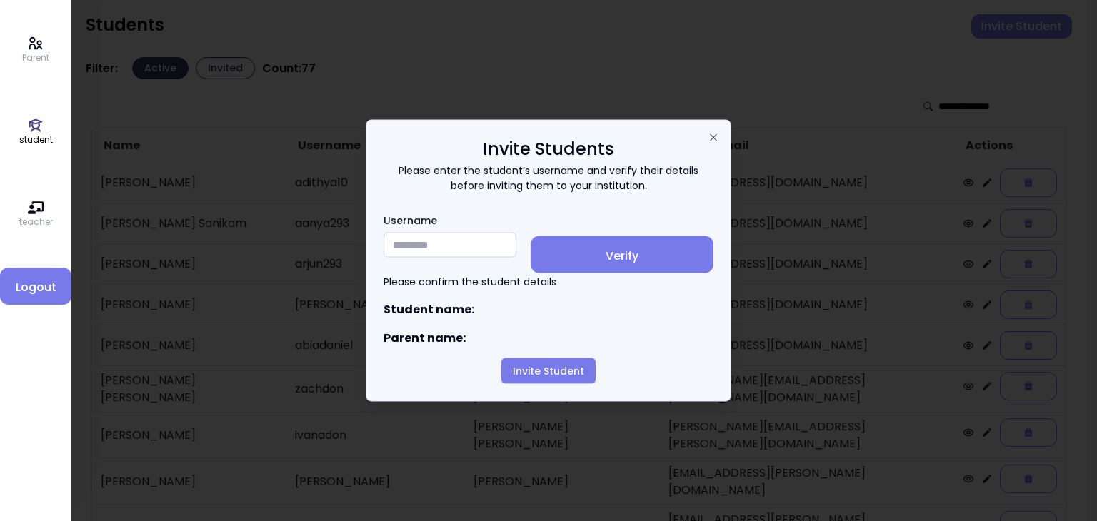
click at [438, 253] on input "Username" at bounding box center [449, 245] width 133 height 25
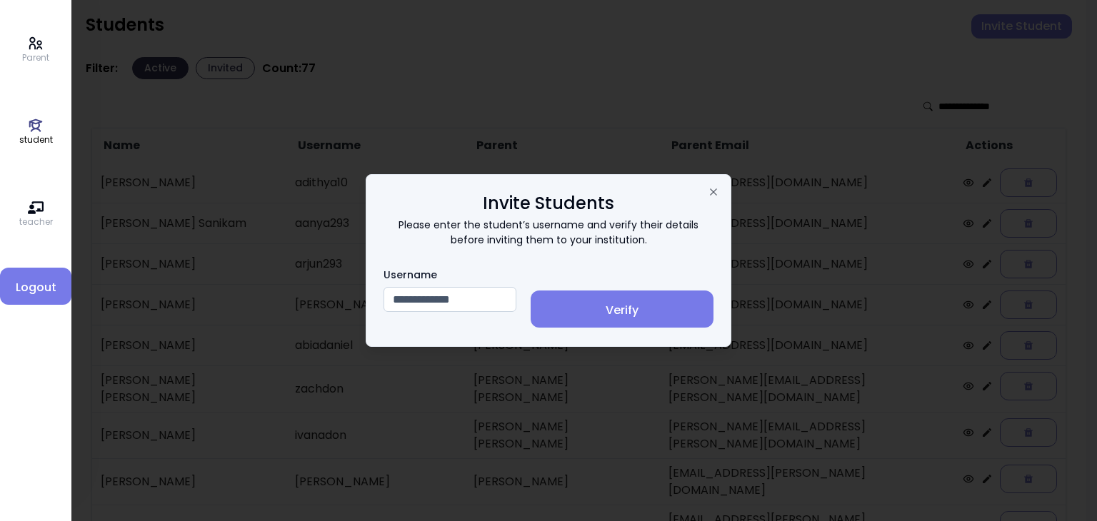
type input "**********"
click at [604, 312] on span "Verify" at bounding box center [622, 310] width 160 height 17
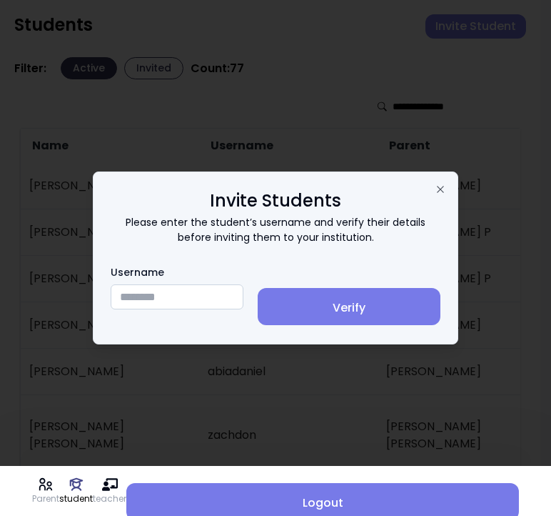
click at [139, 300] on input "Username" at bounding box center [177, 296] width 133 height 25
type input "**********"
click at [380, 308] on span "Verify" at bounding box center [349, 307] width 160 height 17
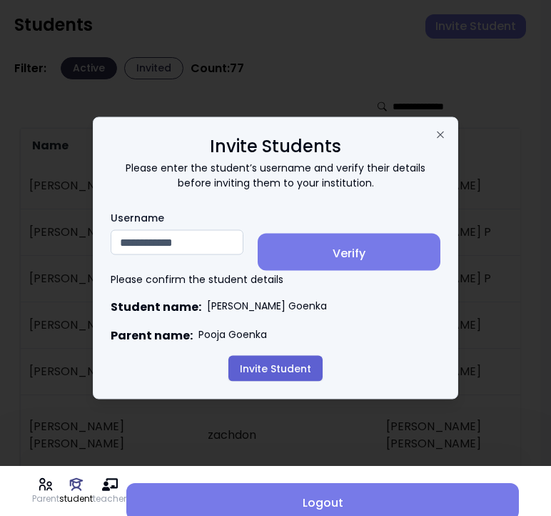
click at [280, 367] on button "Invite Student" at bounding box center [275, 369] width 94 height 26
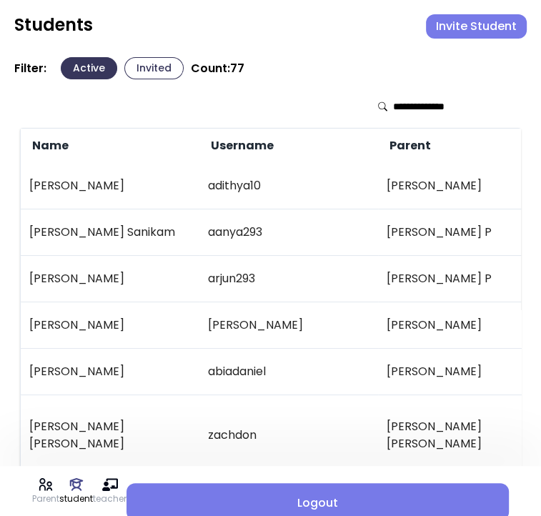
click at [463, 26] on button "Invite Student" at bounding box center [476, 26] width 101 height 24
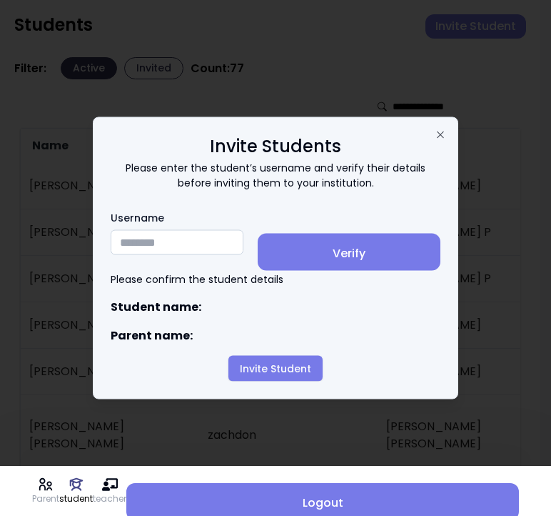
click at [154, 240] on input "Username" at bounding box center [177, 242] width 133 height 25
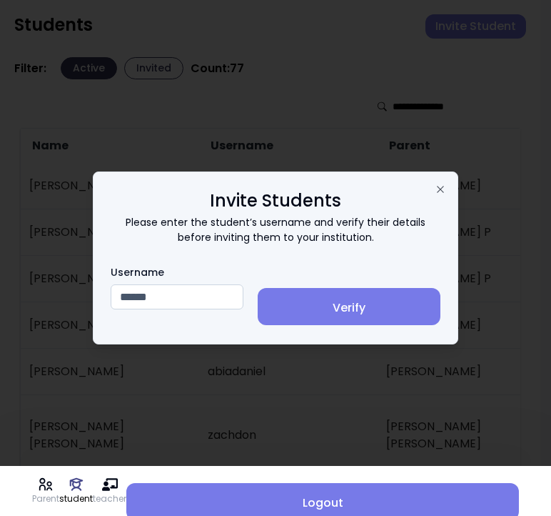
type input "******"
click at [366, 301] on span "Verify" at bounding box center [349, 307] width 160 height 17
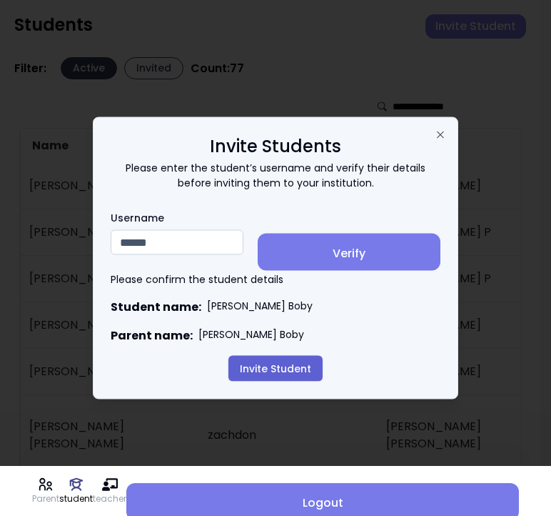
click at [276, 375] on button "Invite Student" at bounding box center [275, 369] width 94 height 26
